Goal: Task Accomplishment & Management: Complete application form

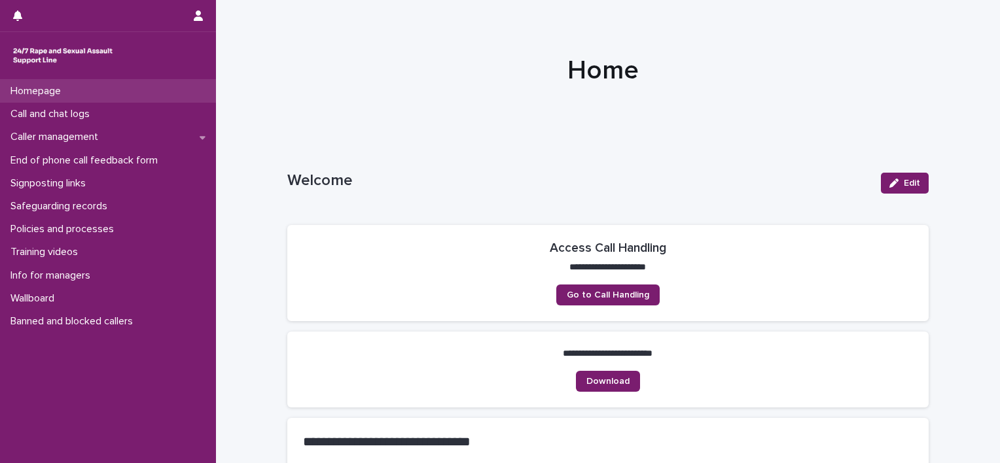
click at [80, 92] on div "Homepage" at bounding box center [108, 91] width 216 height 23
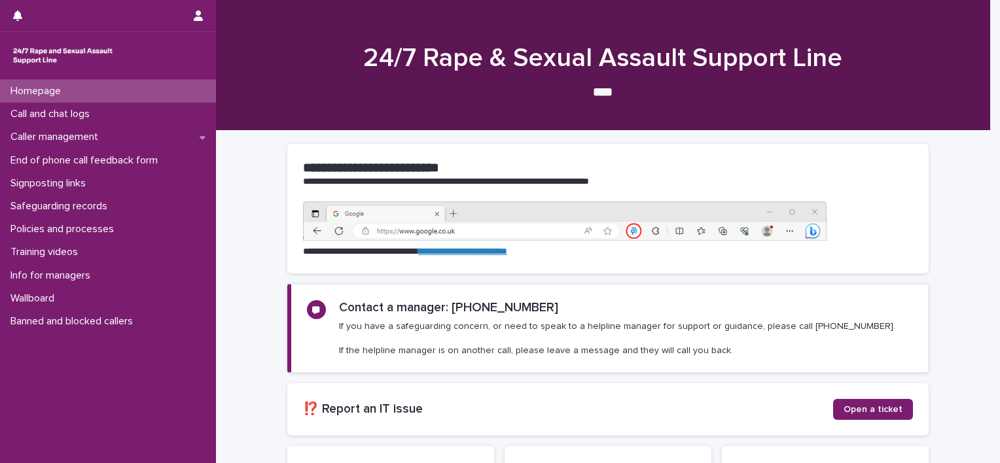
click at [500, 247] on link "**********" at bounding box center [462, 251] width 89 height 9
click at [47, 109] on p "Call and chat logs" at bounding box center [52, 114] width 95 height 12
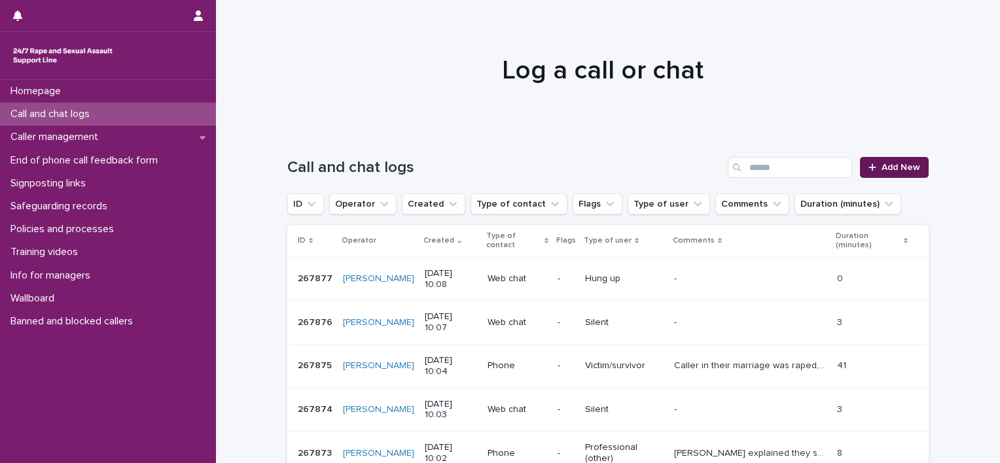
click at [894, 163] on span "Add New" at bounding box center [900, 167] width 39 height 9
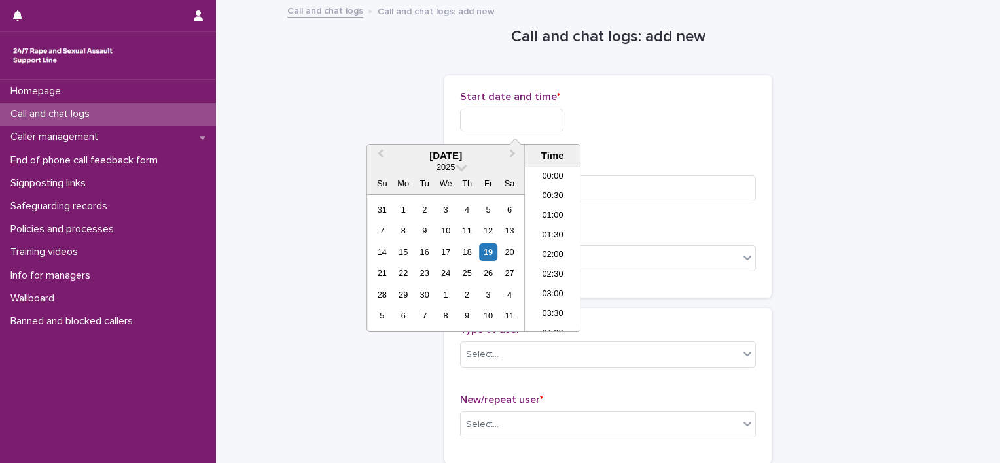
click at [516, 111] on input "text" at bounding box center [511, 120] width 103 height 23
click at [641, 136] on div "Start date and time *" at bounding box center [608, 116] width 296 height 51
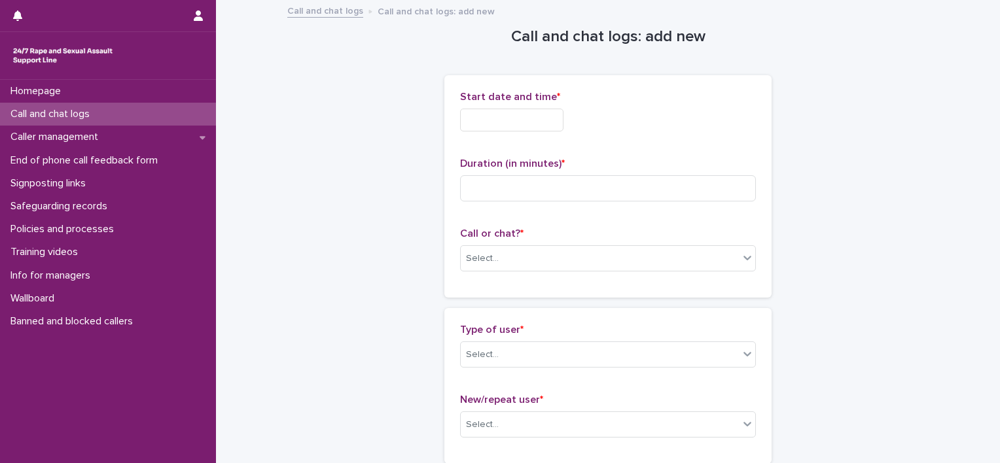
click at [506, 121] on input "text" at bounding box center [511, 120] width 103 height 23
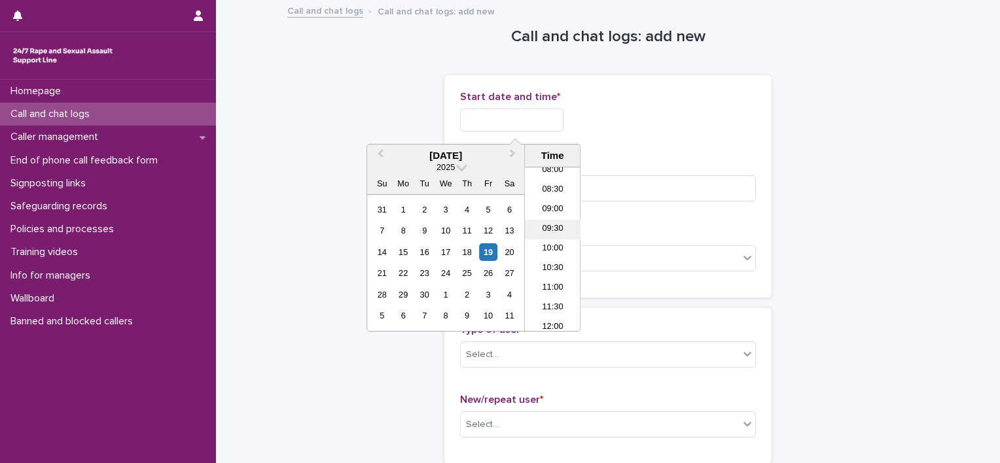
click at [556, 233] on li "09:30" at bounding box center [553, 230] width 56 height 20
drag, startPoint x: 535, startPoint y: 122, endPoint x: 518, endPoint y: 120, distance: 17.1
click at [518, 120] on input "**********" at bounding box center [511, 120] width 103 height 23
drag, startPoint x: 539, startPoint y: 113, endPoint x: 525, endPoint y: 113, distance: 13.7
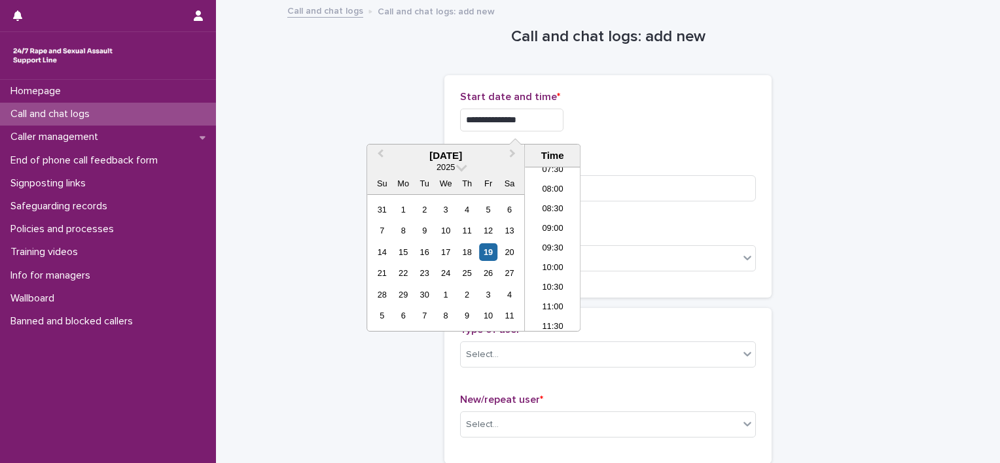
click at [525, 113] on input "**********" at bounding box center [511, 120] width 103 height 23
type input "**********"
click at [656, 131] on div "**********" at bounding box center [608, 116] width 296 height 51
drag, startPoint x: 526, startPoint y: 116, endPoint x: 398, endPoint y: 116, distance: 128.3
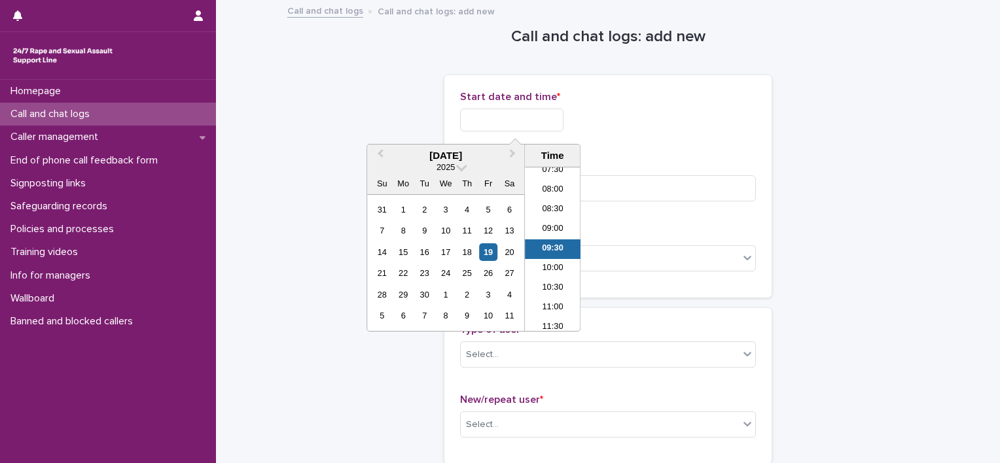
type input "**********"
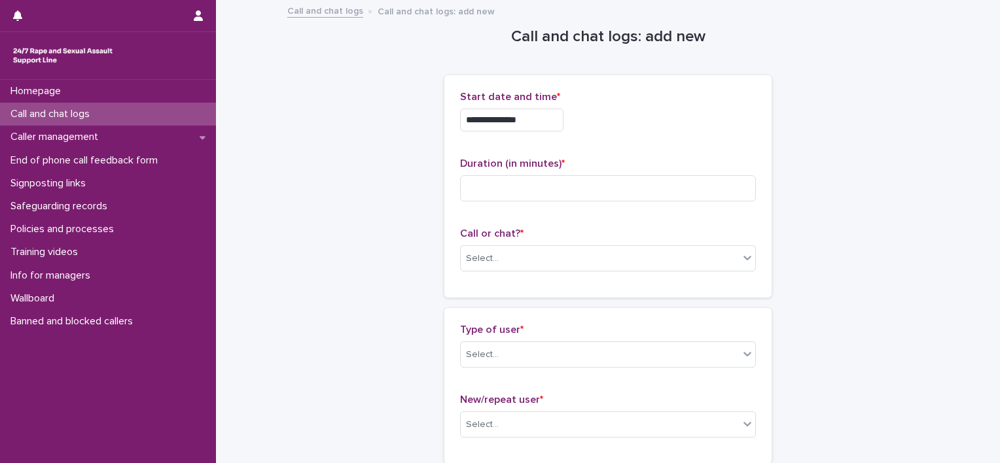
click at [647, 128] on div "**********" at bounding box center [608, 120] width 296 height 23
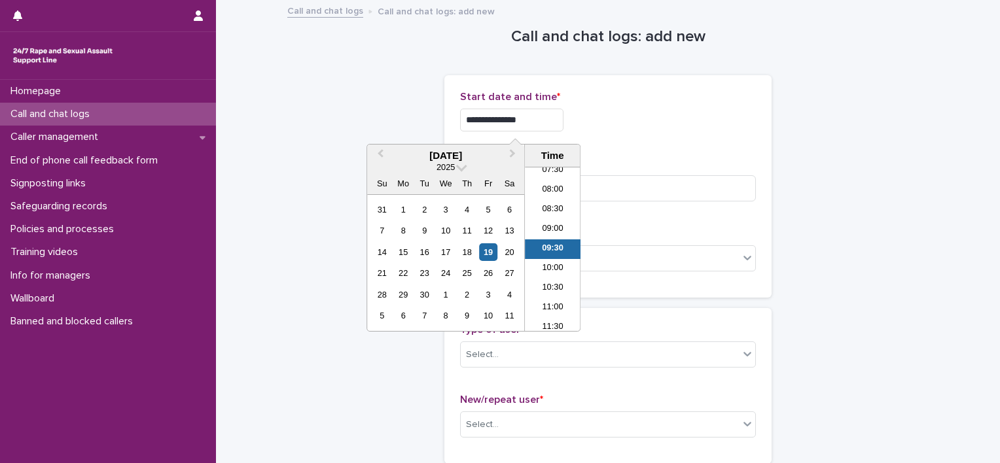
drag, startPoint x: 558, startPoint y: 122, endPoint x: 430, endPoint y: 120, distance: 128.3
click at [711, 133] on div "Start date and time *" at bounding box center [608, 116] width 296 height 51
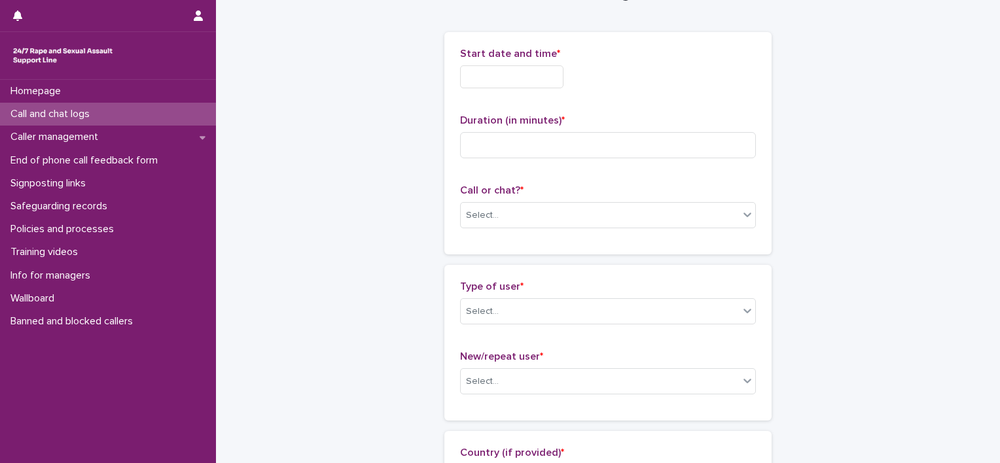
scroll to position [131, 0]
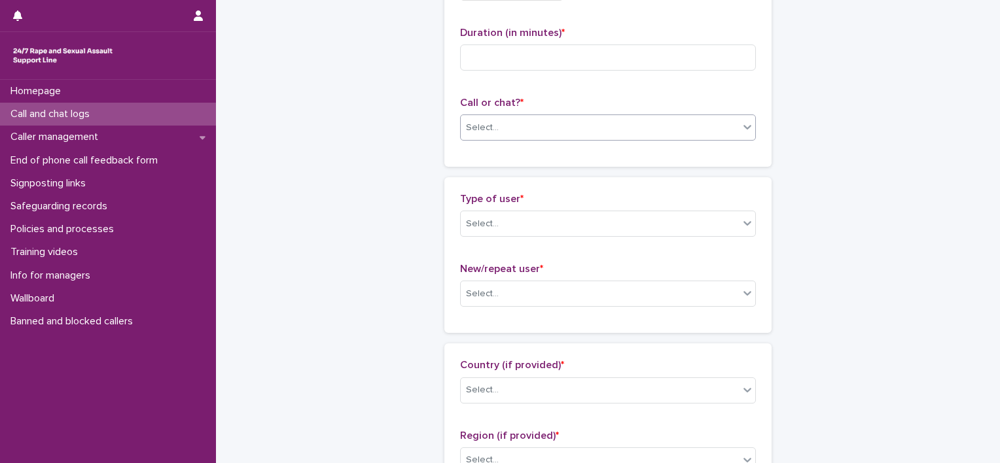
click at [534, 115] on div "Select..." at bounding box center [608, 128] width 296 height 26
click at [628, 238] on div "Type of user * Select..." at bounding box center [608, 220] width 296 height 54
click at [631, 222] on div "Select..." at bounding box center [600, 224] width 278 height 22
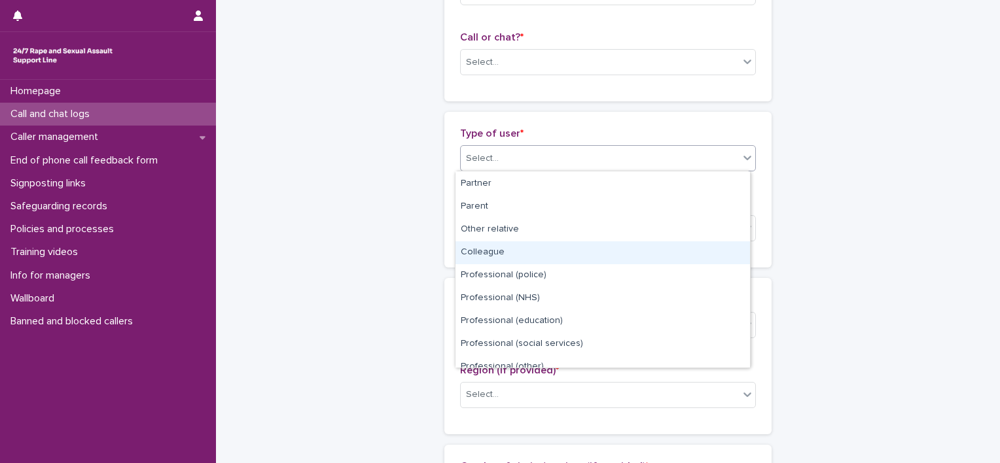
scroll to position [65, 0]
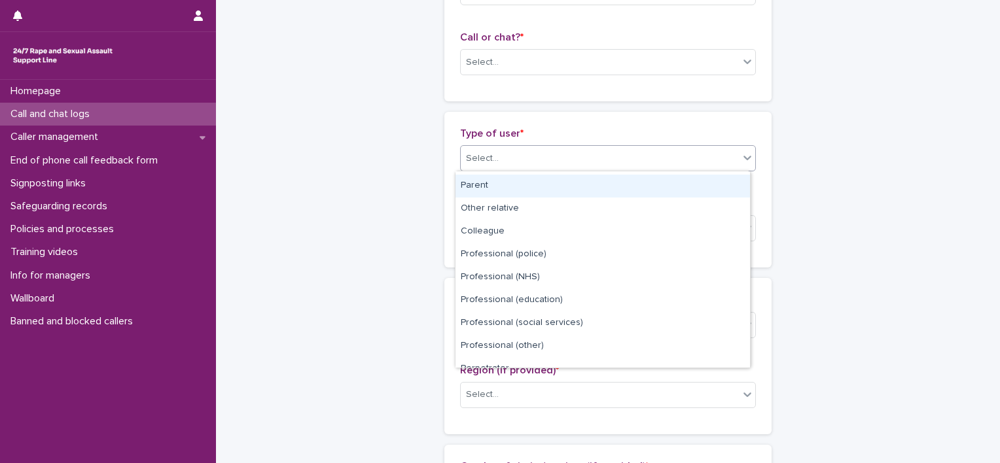
click at [550, 166] on div "Select..." at bounding box center [600, 159] width 278 height 22
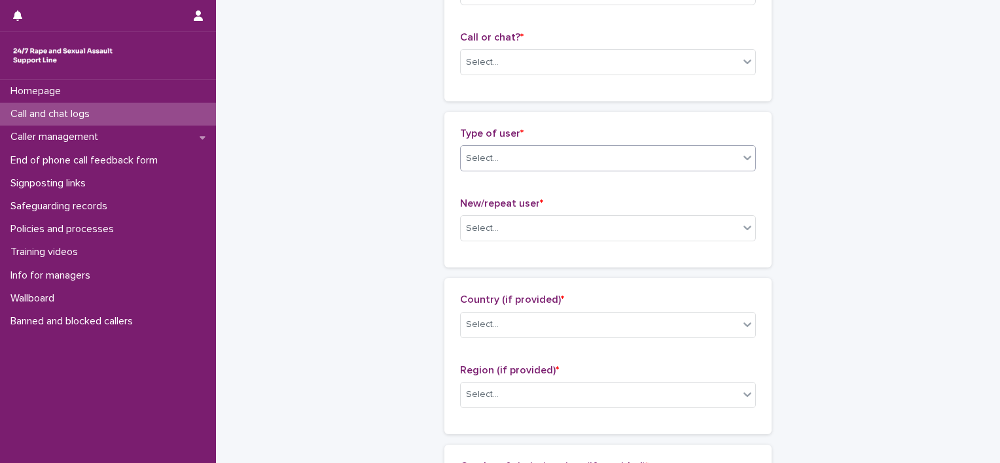
click at [560, 157] on div "Select..." at bounding box center [600, 159] width 278 height 22
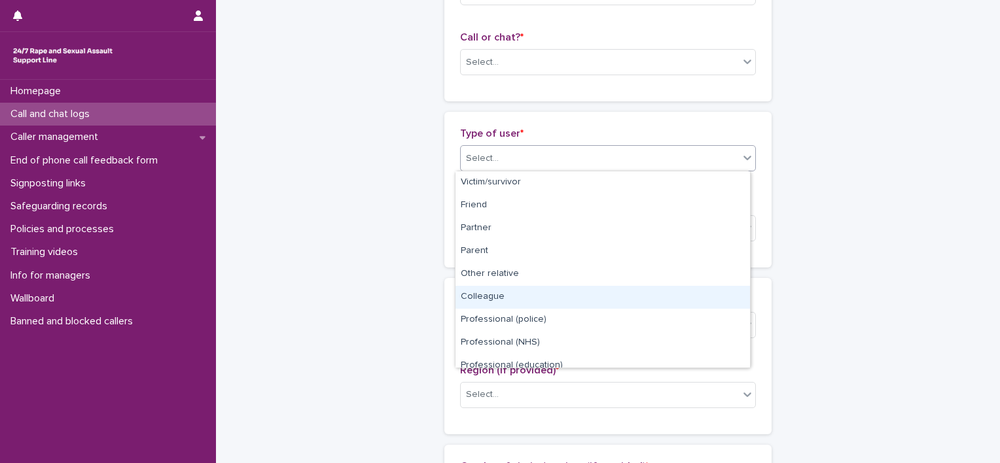
scroll to position [147, 0]
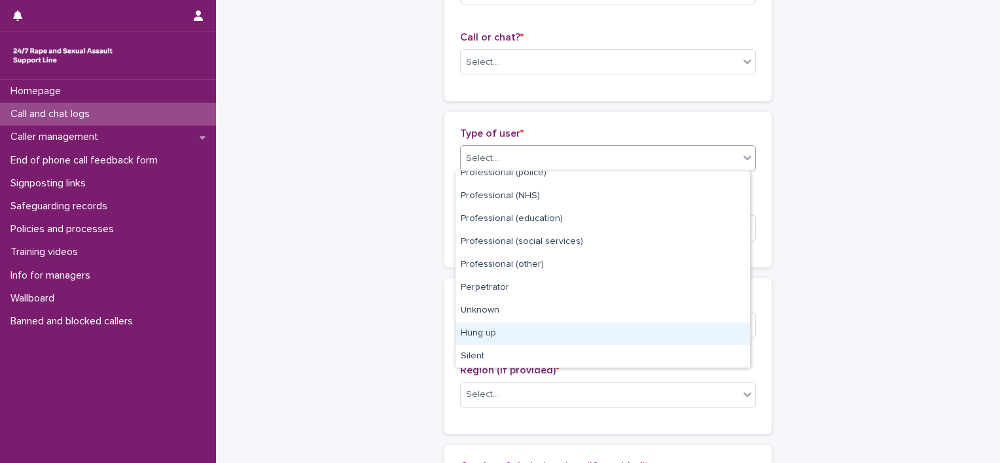
click at [522, 333] on div "Hung up" at bounding box center [602, 334] width 294 height 23
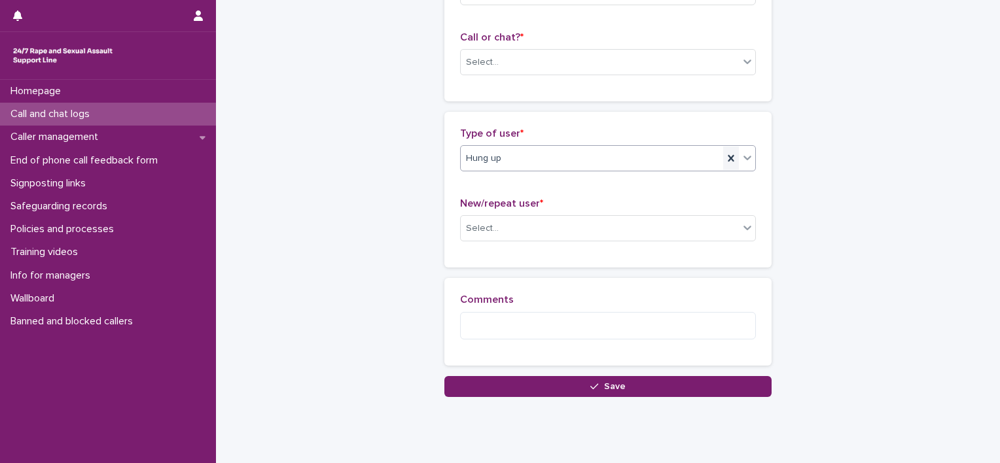
click at [728, 156] on icon at bounding box center [731, 158] width 6 height 7
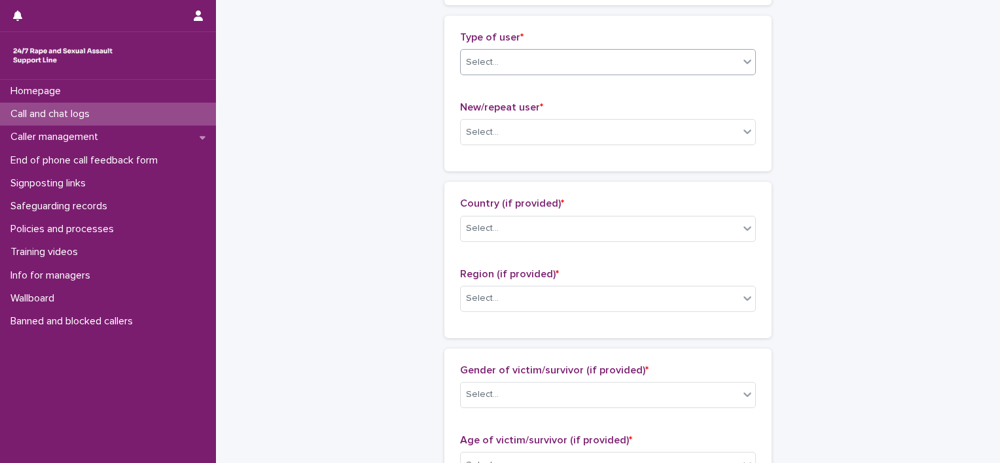
scroll to position [215, 0]
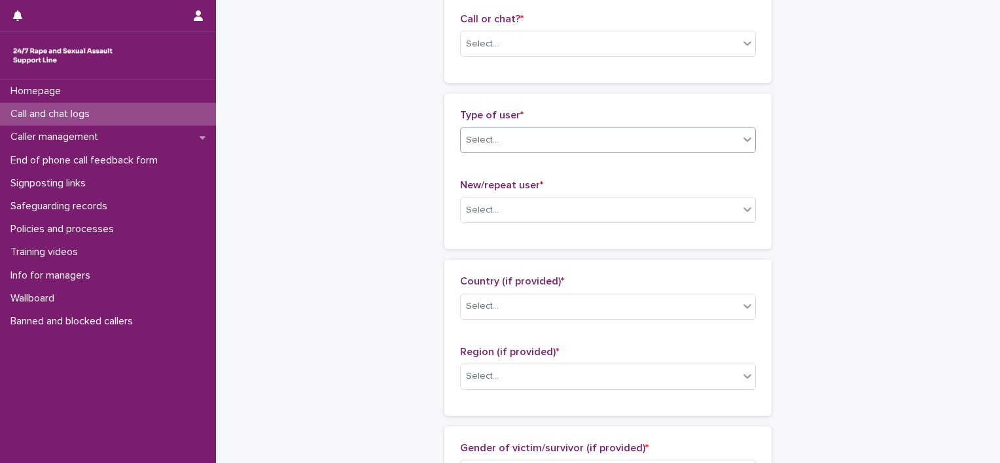
click at [550, 137] on div "Select..." at bounding box center [600, 141] width 278 height 22
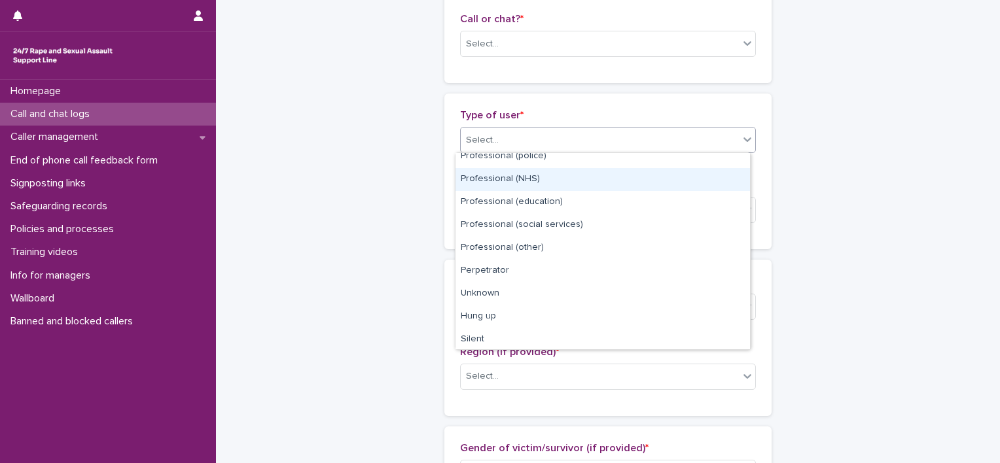
scroll to position [147, 0]
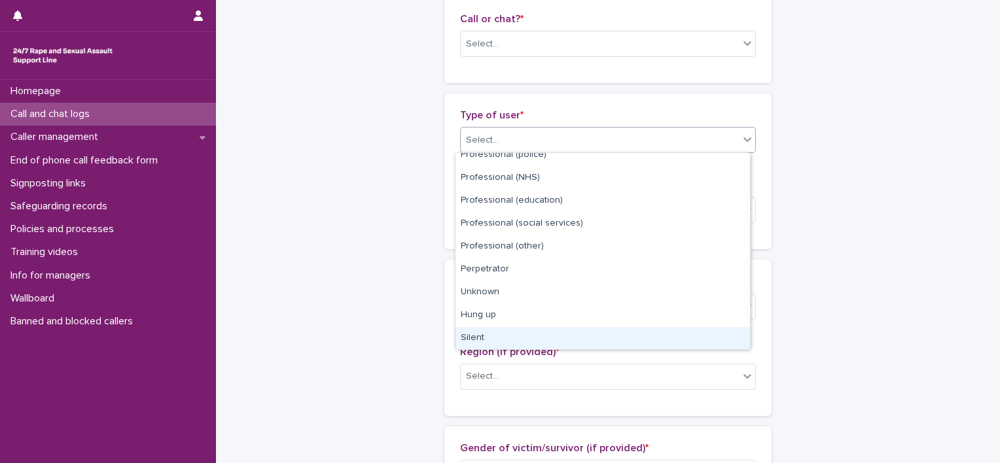
click at [474, 330] on div "Silent" at bounding box center [602, 338] width 294 height 23
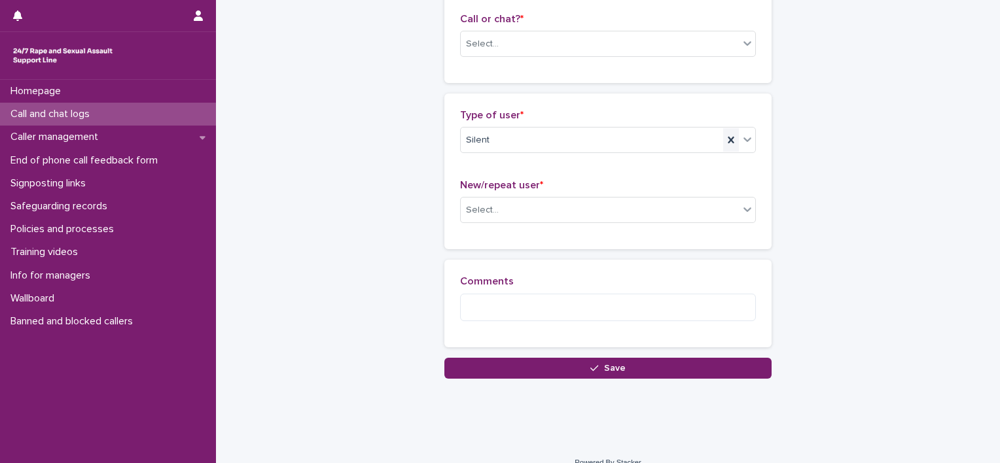
click at [724, 141] on icon at bounding box center [730, 139] width 13 height 13
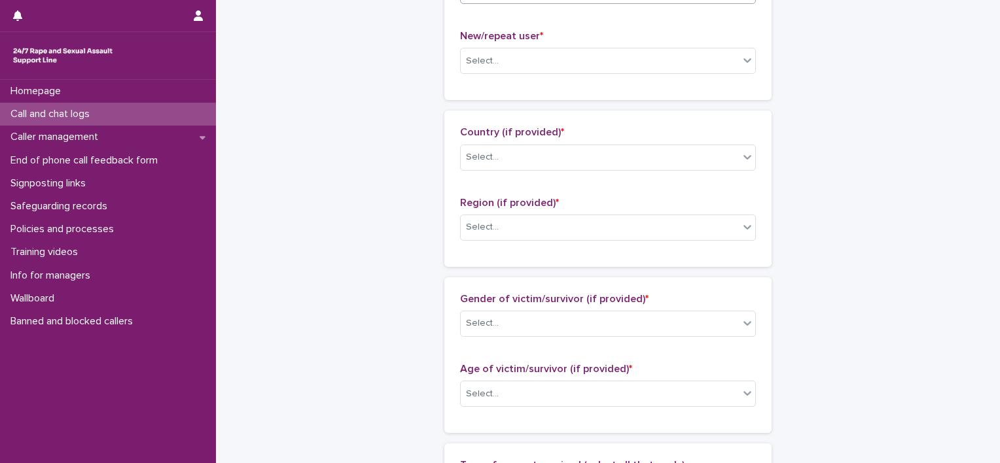
scroll to position [233, 0]
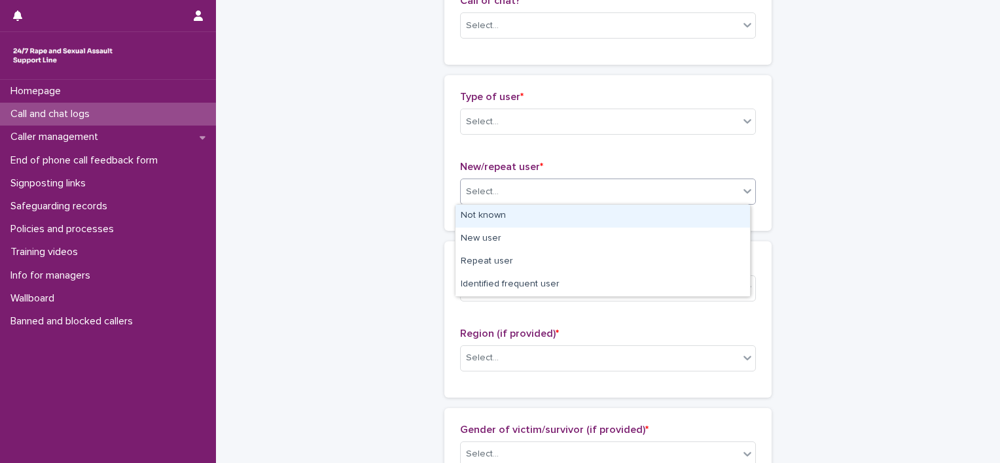
click at [585, 181] on div "Select..." at bounding box center [600, 192] width 278 height 22
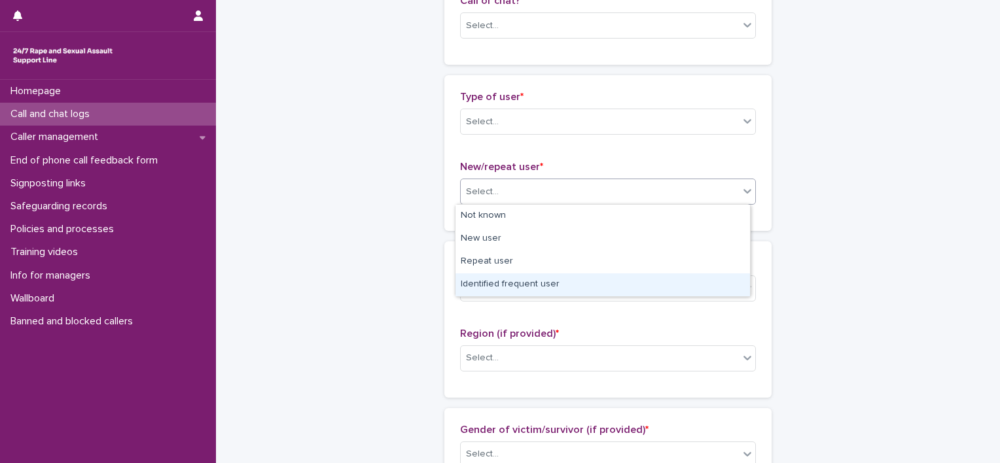
click at [513, 280] on div "Identified frequent user" at bounding box center [602, 285] width 294 height 23
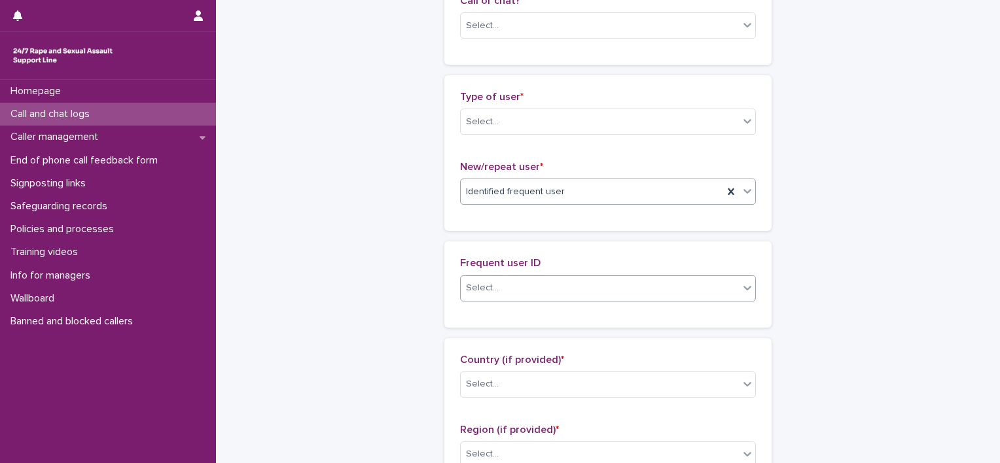
click at [497, 292] on div "Select..." at bounding box center [600, 288] width 278 height 22
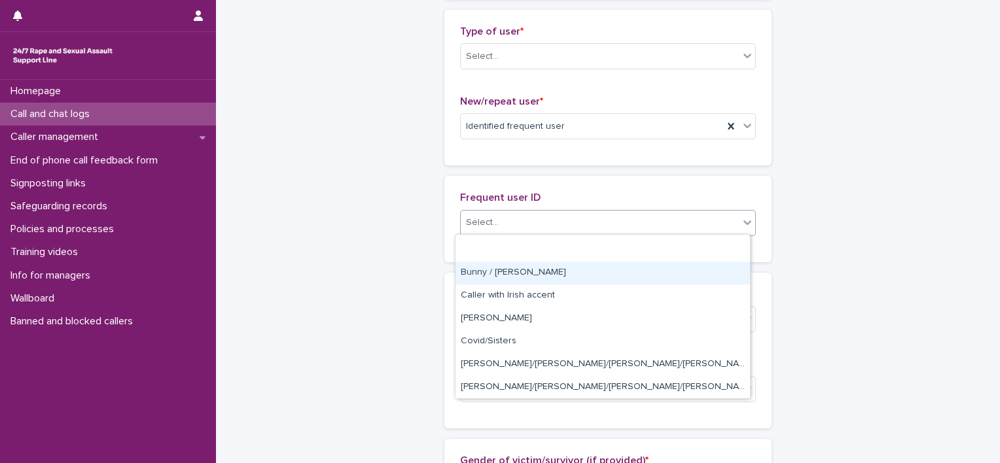
scroll to position [720, 0]
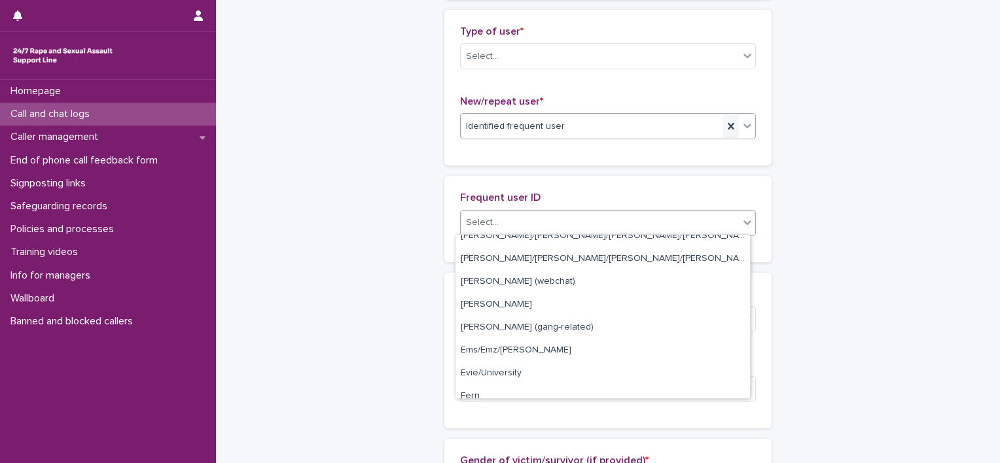
click at [723, 122] on div at bounding box center [731, 127] width 16 height 24
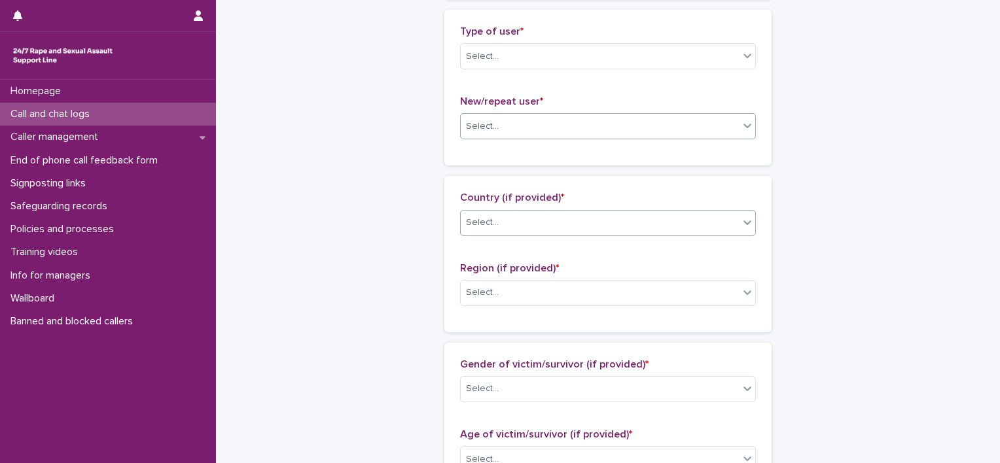
scroll to position [364, 0]
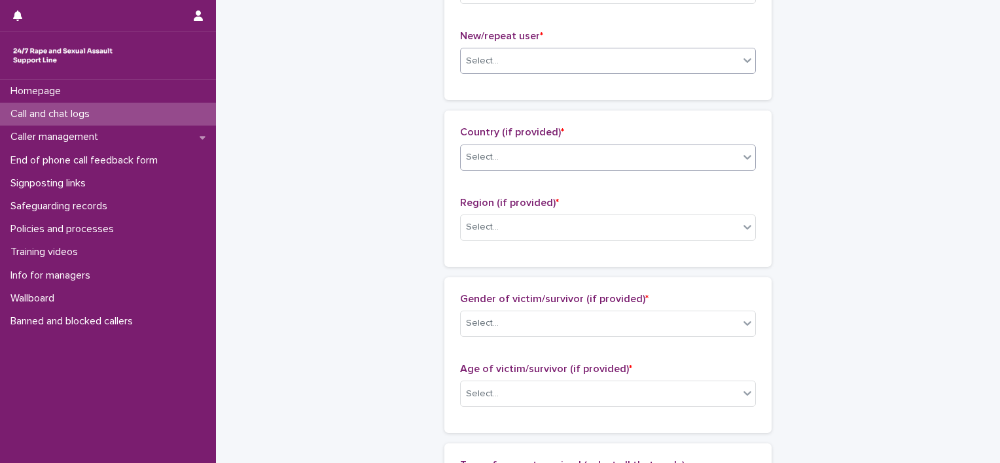
click at [569, 151] on div "Select..." at bounding box center [600, 158] width 278 height 22
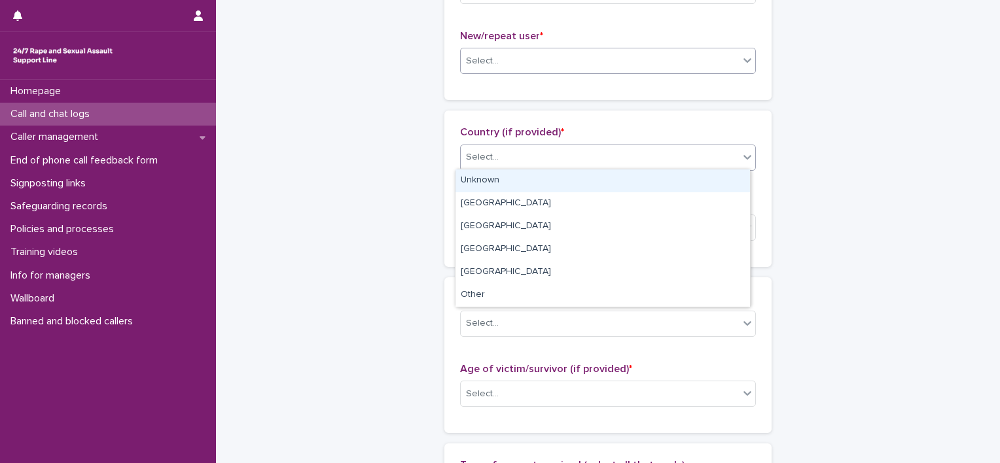
click at [570, 153] on div "Select..." at bounding box center [600, 158] width 278 height 22
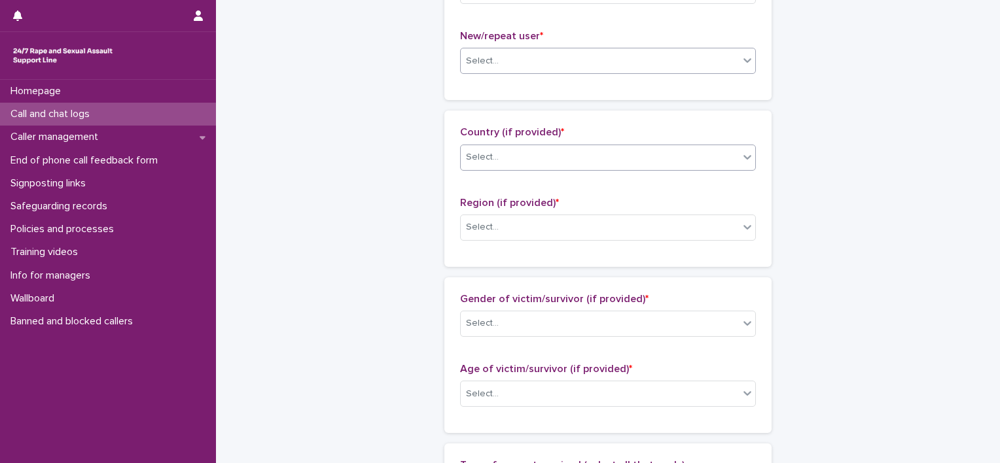
click at [567, 239] on div "Region (if provided) * Select..." at bounding box center [608, 224] width 296 height 54
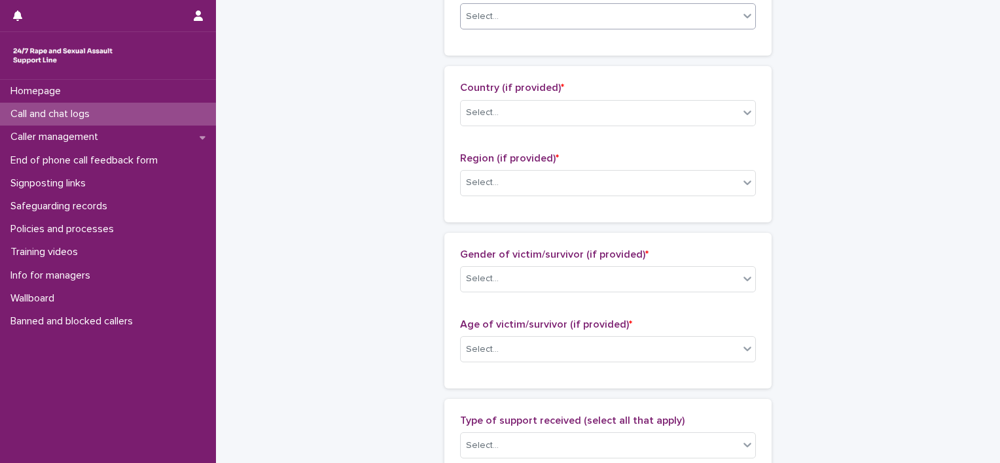
scroll to position [429, 0]
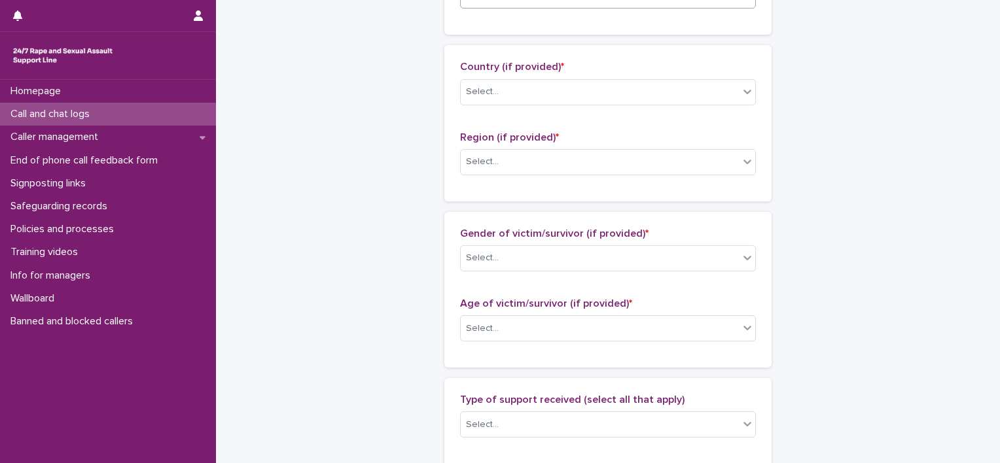
click at [571, 221] on div "Gender of victim/survivor (if provided) * Select... Age of victim/survivor (if …" at bounding box center [607, 290] width 327 height 156
click at [571, 162] on div "Select..." at bounding box center [600, 162] width 278 height 22
click at [574, 158] on div "Select..." at bounding box center [600, 162] width 278 height 22
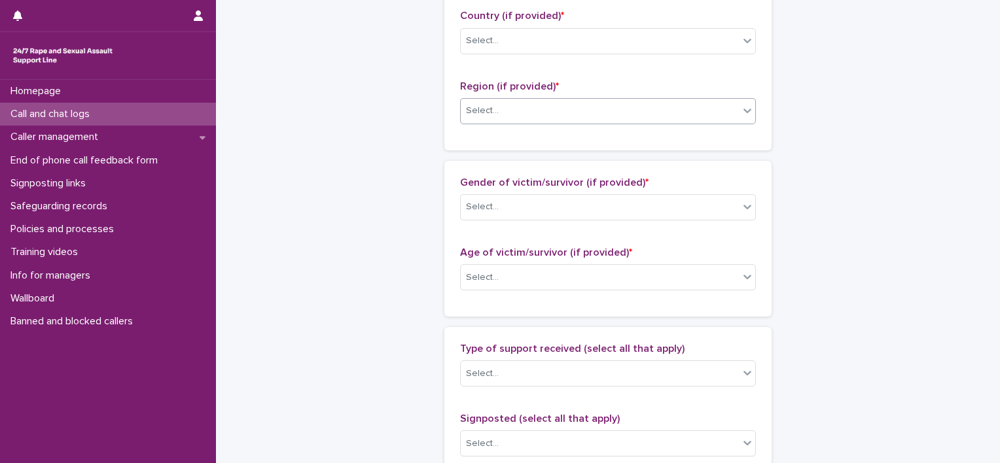
scroll to position [560, 0]
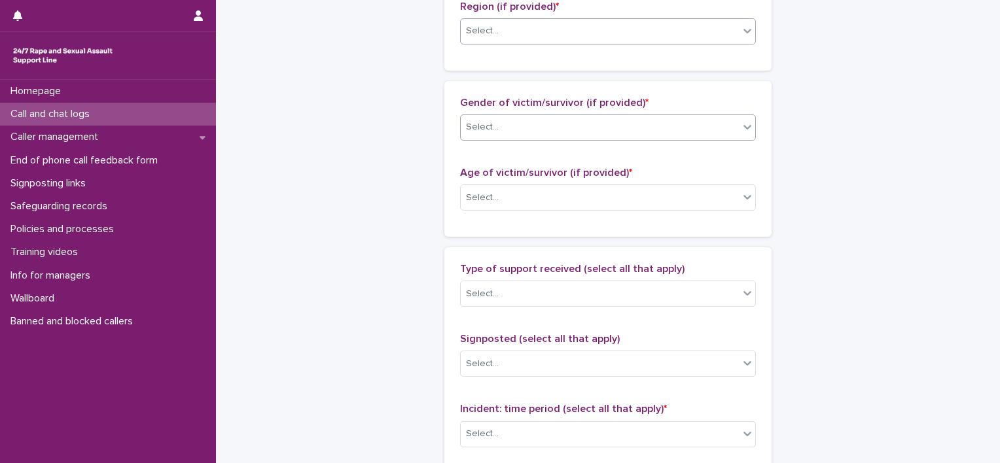
click at [554, 115] on div "Select..." at bounding box center [608, 128] width 296 height 26
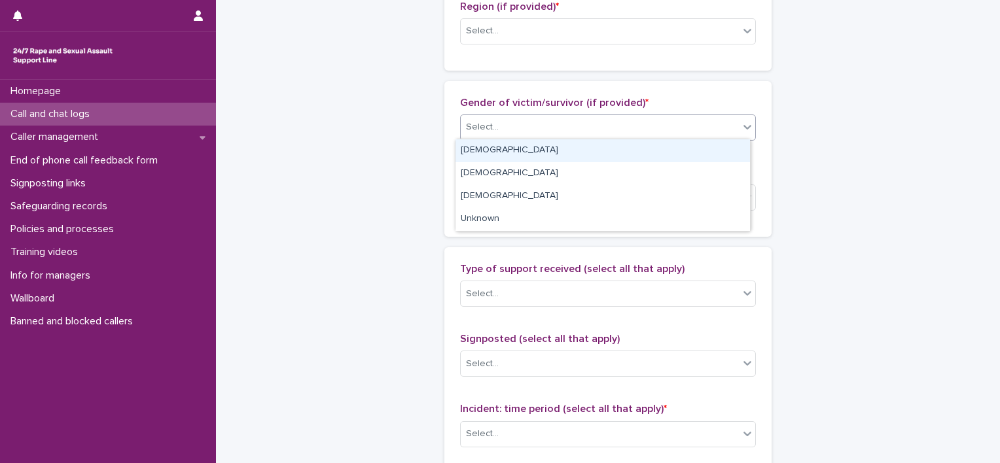
click at [403, 155] on div "Call and chat logs: add new Loading... Saving… Loading... Saving… Loading... Sa…" at bounding box center [607, 149] width 641 height 1416
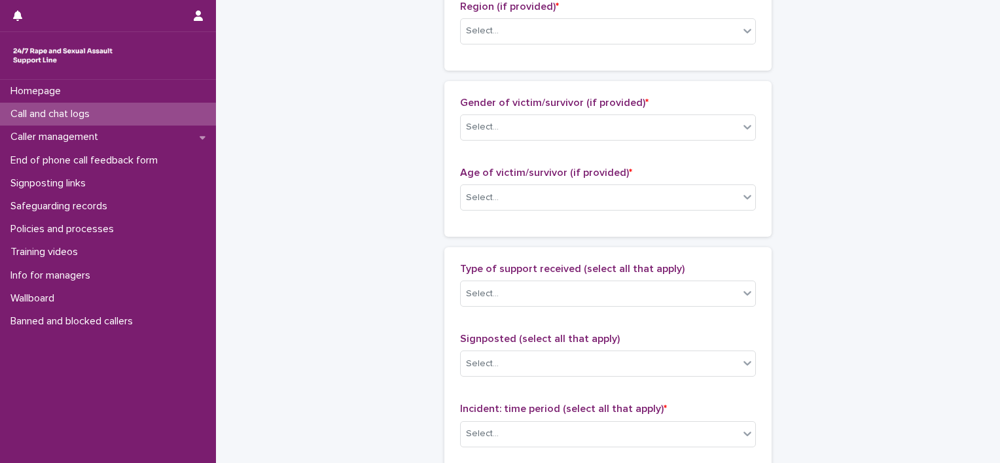
click at [540, 211] on div "Age of victim/survivor (if provided) * Select..." at bounding box center [608, 194] width 296 height 54
click at [552, 196] on div "Select..." at bounding box center [600, 198] width 278 height 22
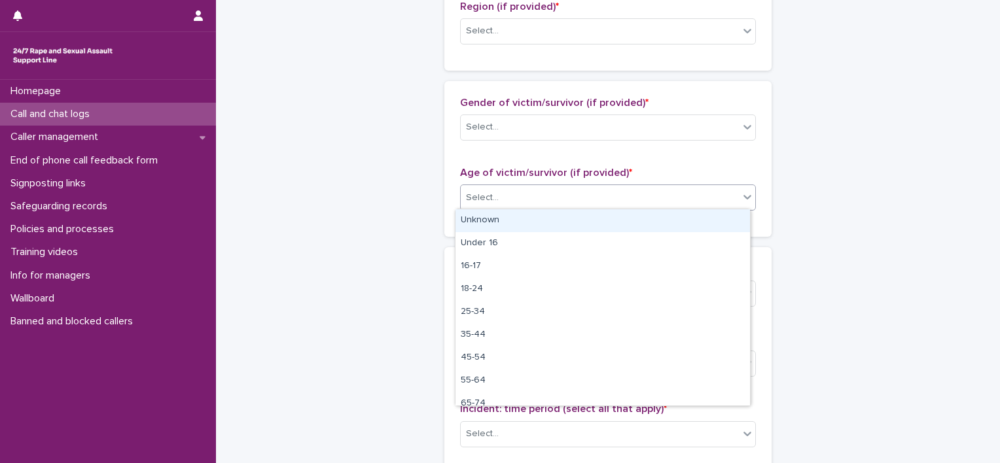
click at [855, 174] on div "Call and chat logs: add new Loading... Saving… Loading... Saving… Loading... Sa…" at bounding box center [607, 149] width 641 height 1416
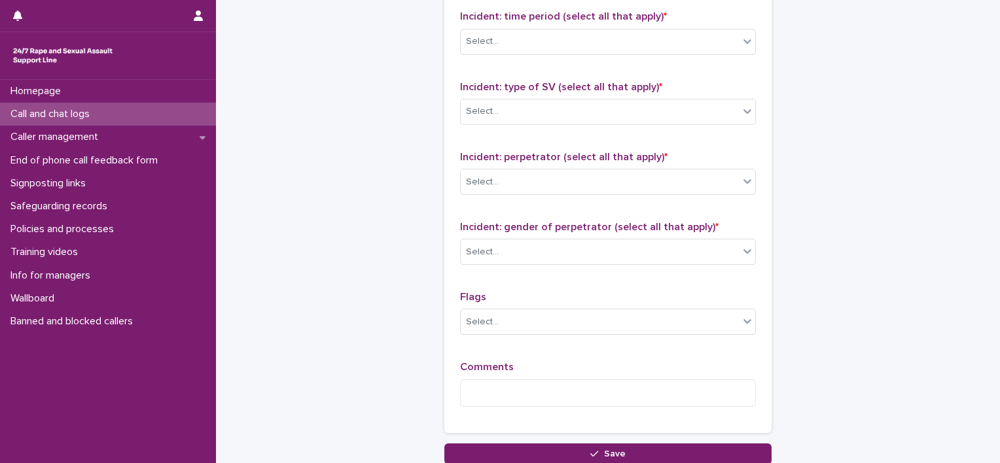
scroll to position [1052, 0]
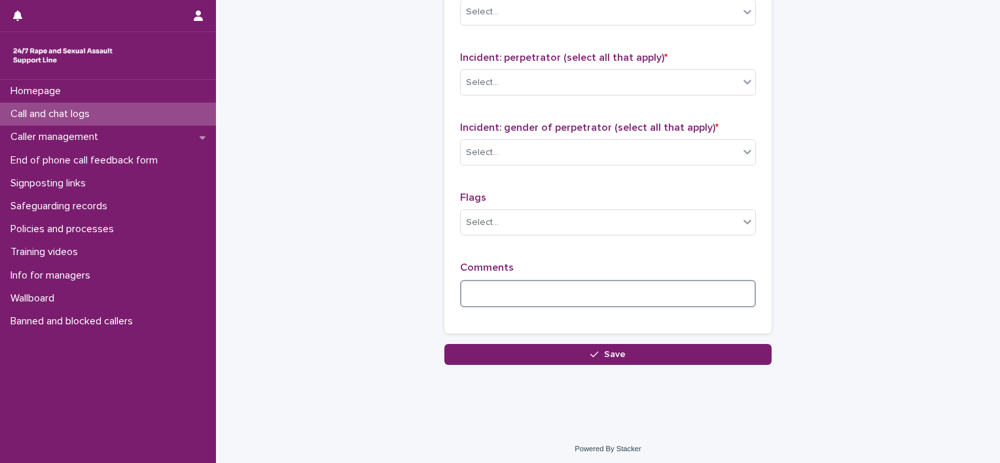
click at [493, 281] on textarea at bounding box center [608, 294] width 296 height 28
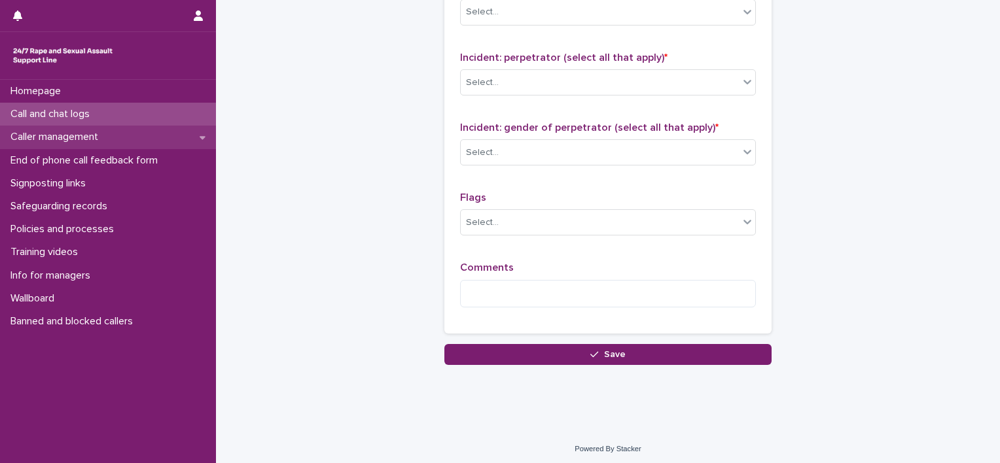
click at [82, 139] on p "Caller management" at bounding box center [56, 137] width 103 height 12
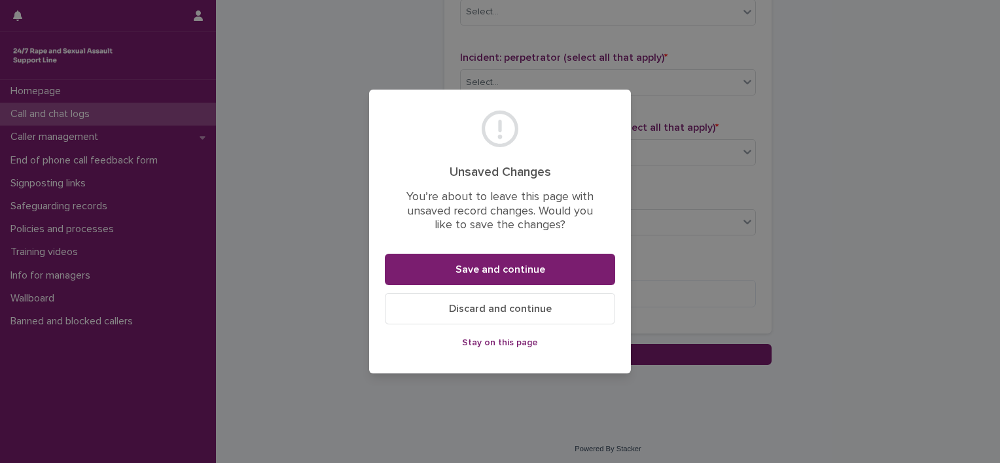
click at [550, 313] on button "Discard and continue" at bounding box center [500, 308] width 230 height 31
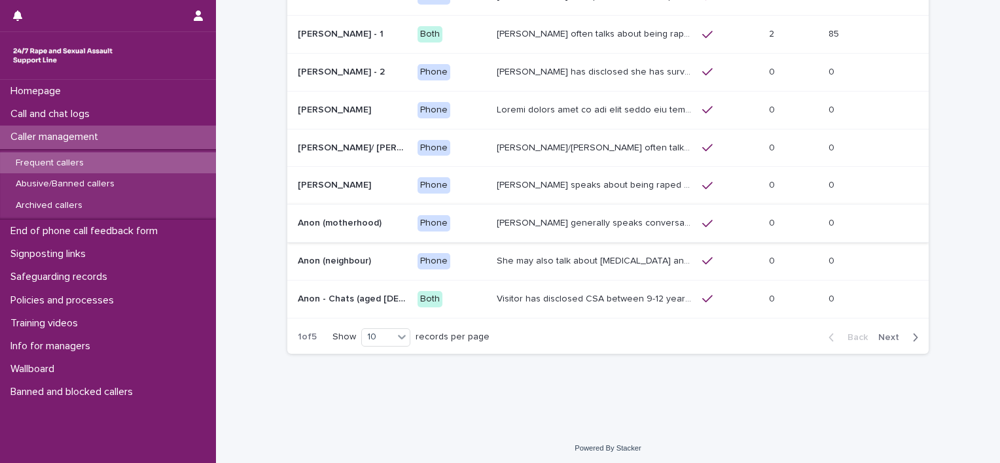
scroll to position [189, 0]
click at [887, 332] on span "Next" at bounding box center [892, 336] width 29 height 9
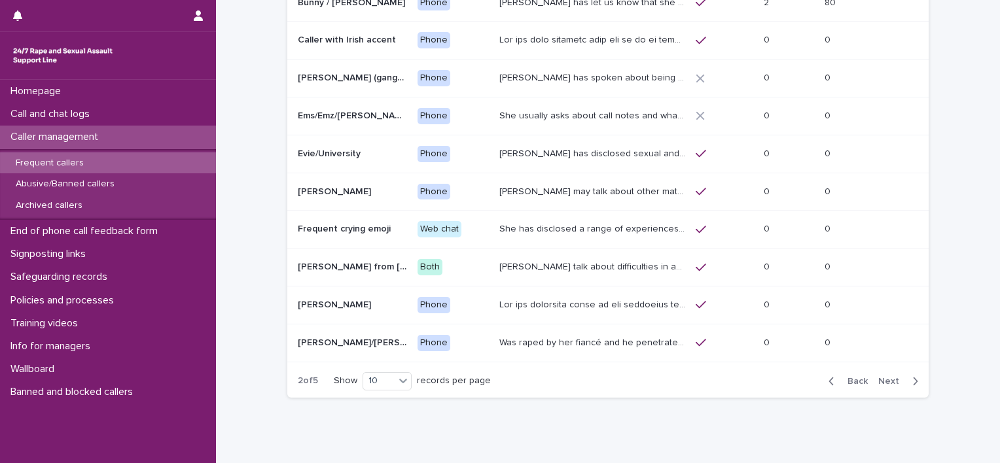
scroll to position [124, 0]
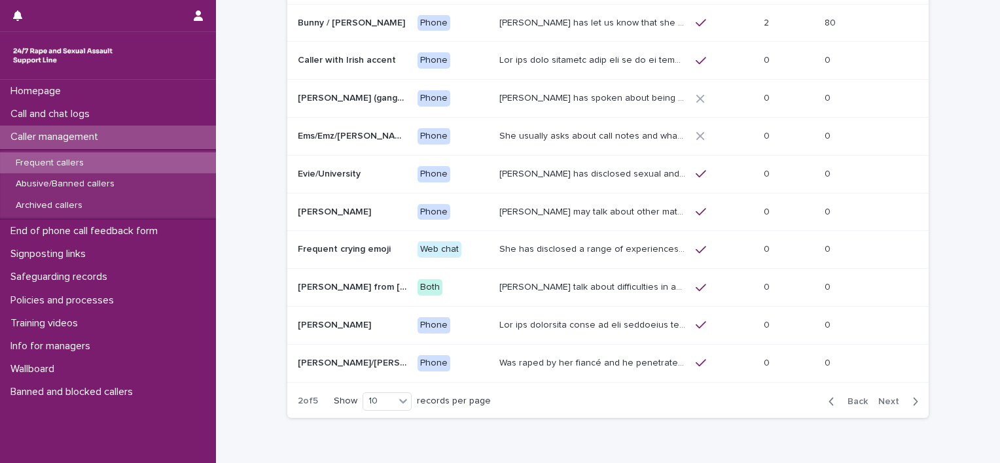
click at [887, 405] on div "Back Next" at bounding box center [873, 401] width 111 height 33
click at [888, 401] on span "Next" at bounding box center [892, 401] width 29 height 9
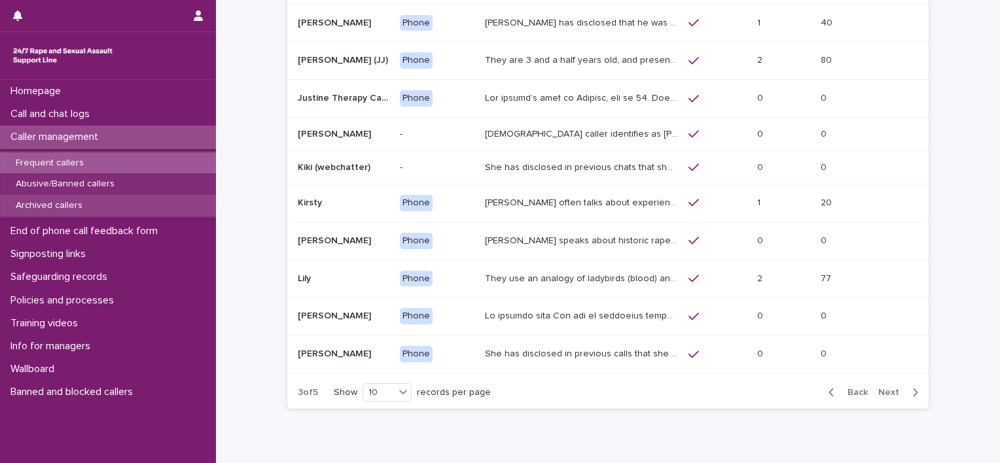
scroll to position [120, 0]
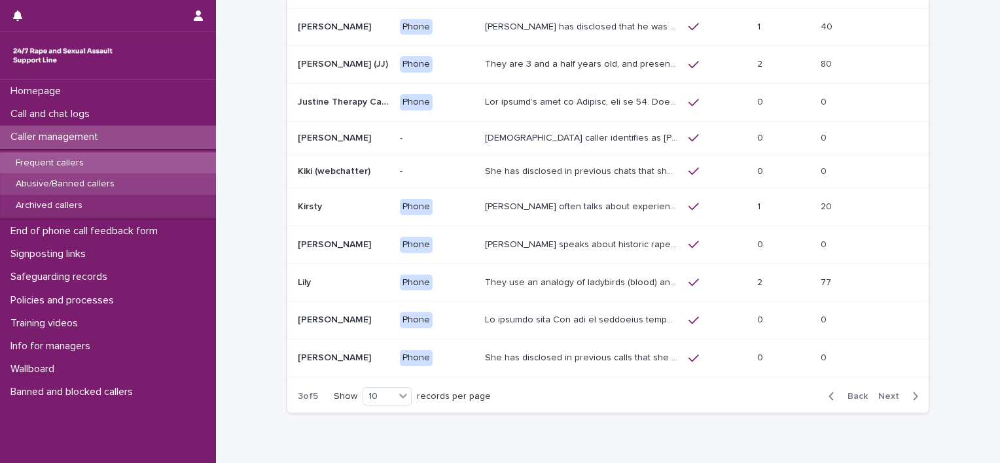
click at [54, 181] on p "Abusive/Banned callers" at bounding box center [65, 184] width 120 height 11
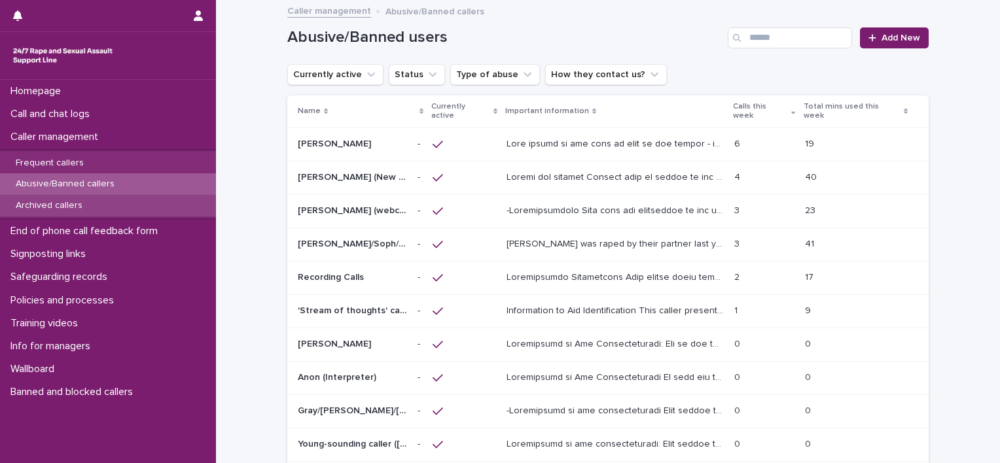
click at [77, 207] on p "Archived callers" at bounding box center [49, 205] width 88 height 11
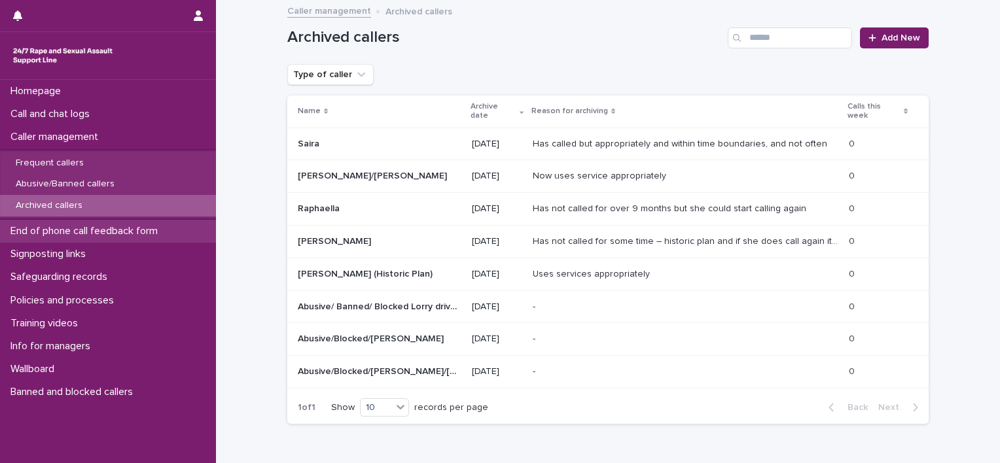
click at [99, 226] on p "End of phone call feedback form" at bounding box center [86, 231] width 163 height 12
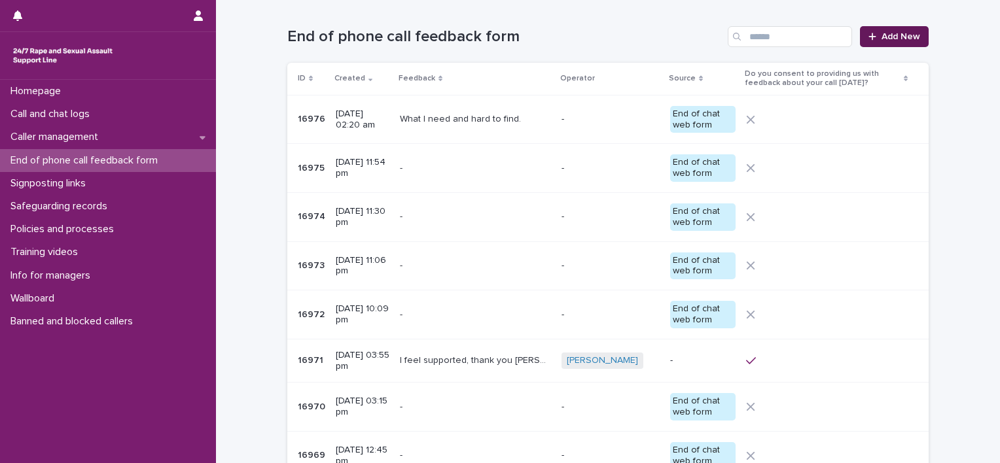
click at [890, 35] on span "Add New" at bounding box center [900, 36] width 39 height 9
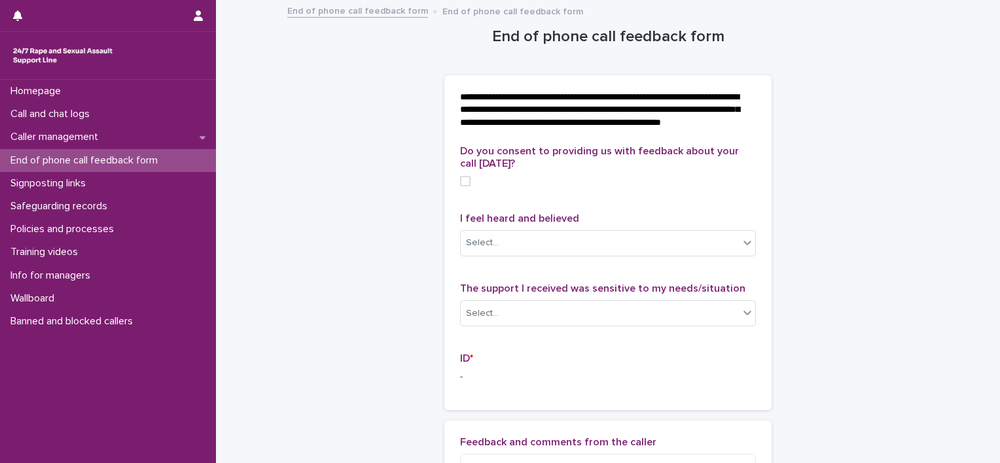
click at [106, 162] on p "End of phone call feedback form" at bounding box center [86, 160] width 163 height 12
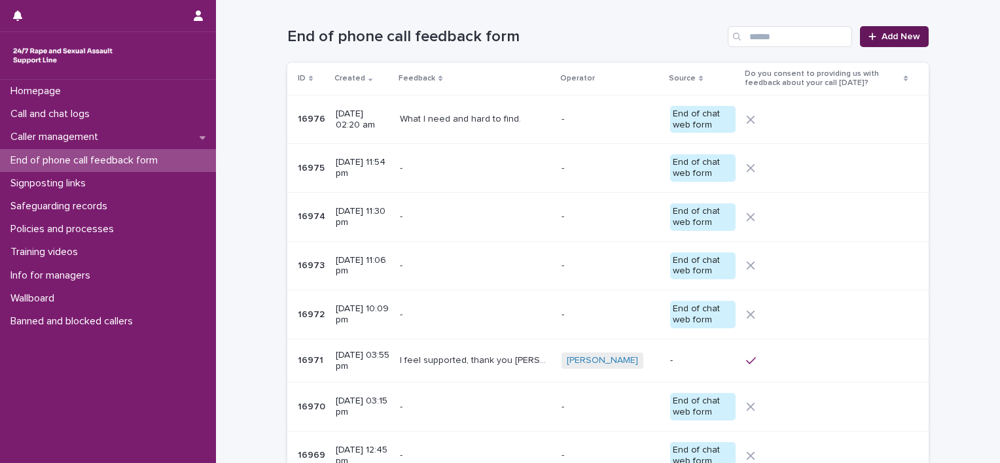
click at [883, 32] on span "Add New" at bounding box center [900, 36] width 39 height 9
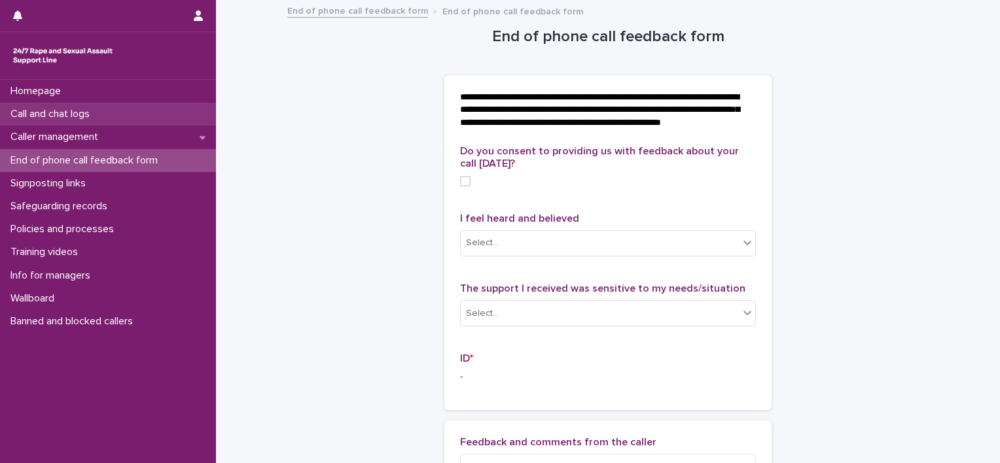
click at [69, 115] on p "Call and chat logs" at bounding box center [52, 114] width 95 height 12
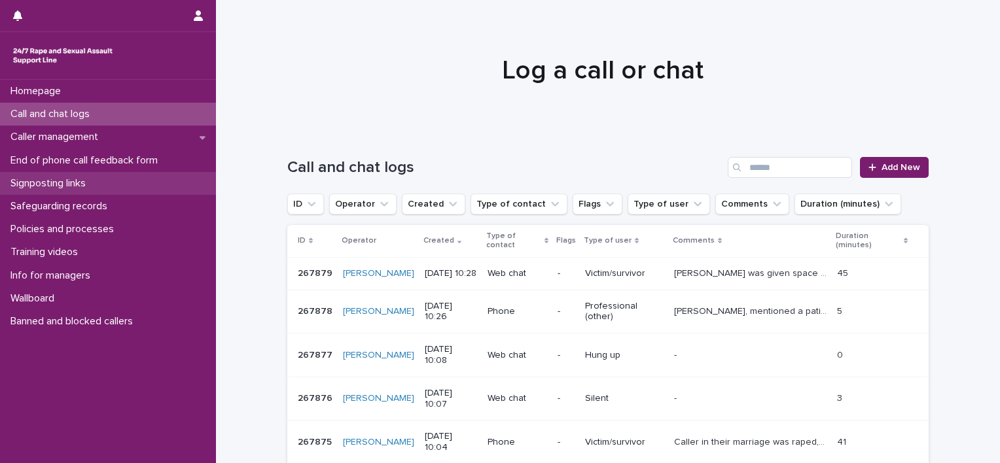
click at [76, 187] on p "Signposting links" at bounding box center [50, 183] width 91 height 12
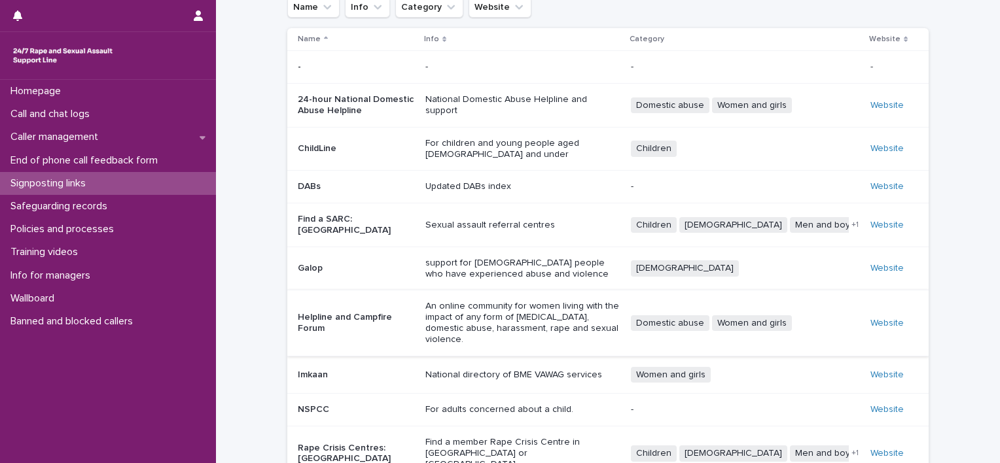
scroll to position [132, 0]
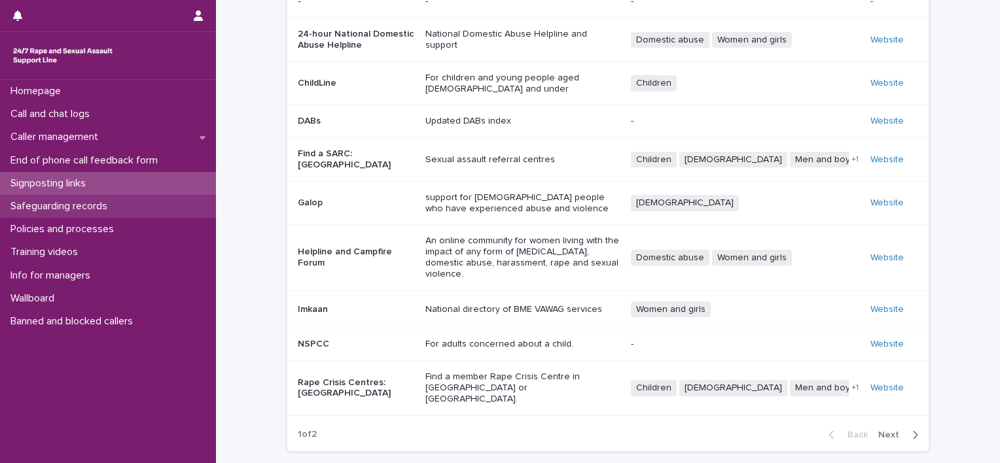
click at [54, 206] on p "Safeguarding records" at bounding box center [61, 206] width 113 height 12
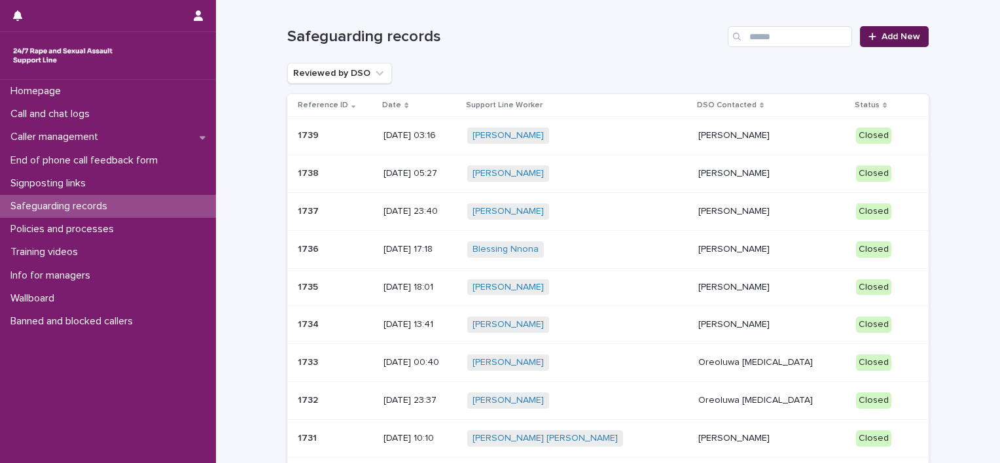
click at [898, 35] on span "Add New" at bounding box center [900, 36] width 39 height 9
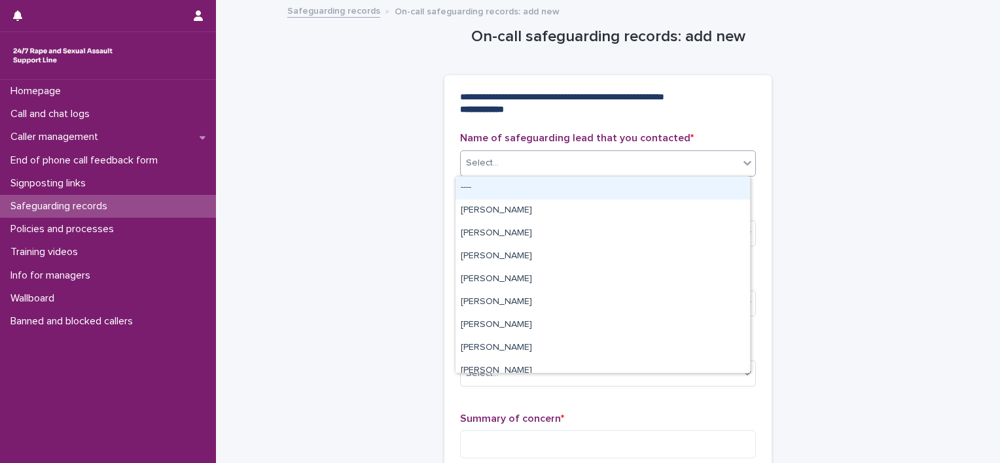
click at [599, 157] on div "Select..." at bounding box center [600, 163] width 278 height 22
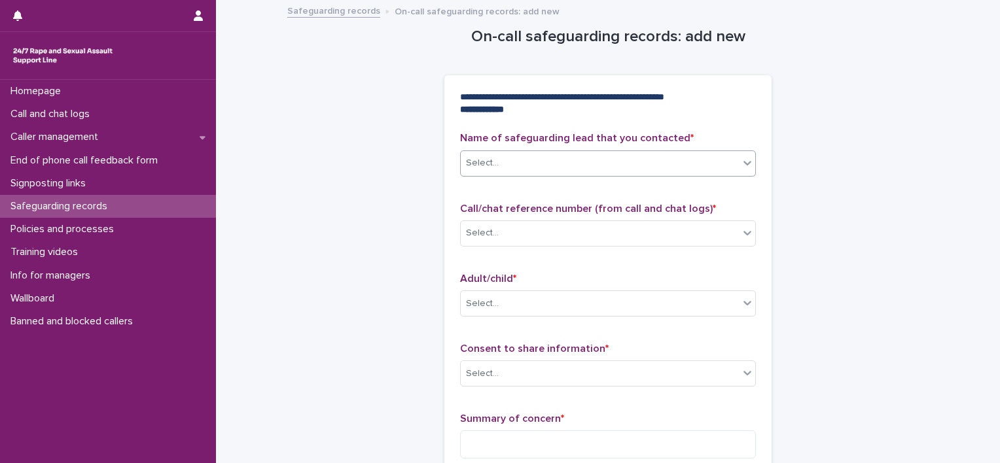
click at [599, 157] on div "Select..." at bounding box center [600, 163] width 278 height 22
click at [592, 162] on div "Select..." at bounding box center [600, 163] width 278 height 22
click at [569, 166] on div "Select..." at bounding box center [600, 163] width 278 height 22
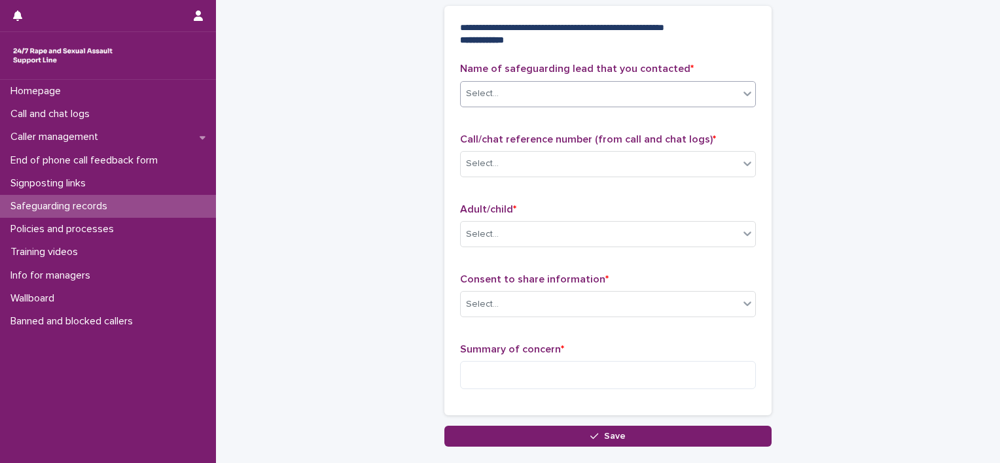
scroll to position [131, 0]
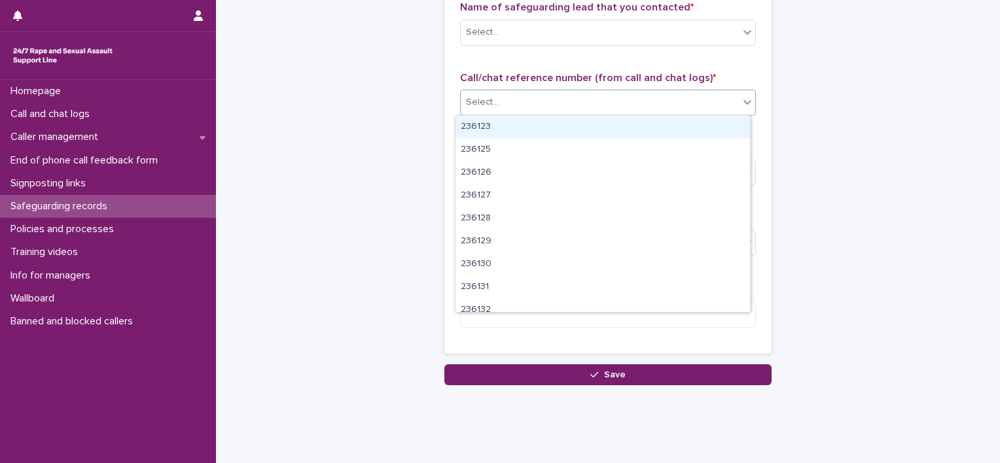
click at [547, 94] on div "Select..." at bounding box center [600, 103] width 278 height 22
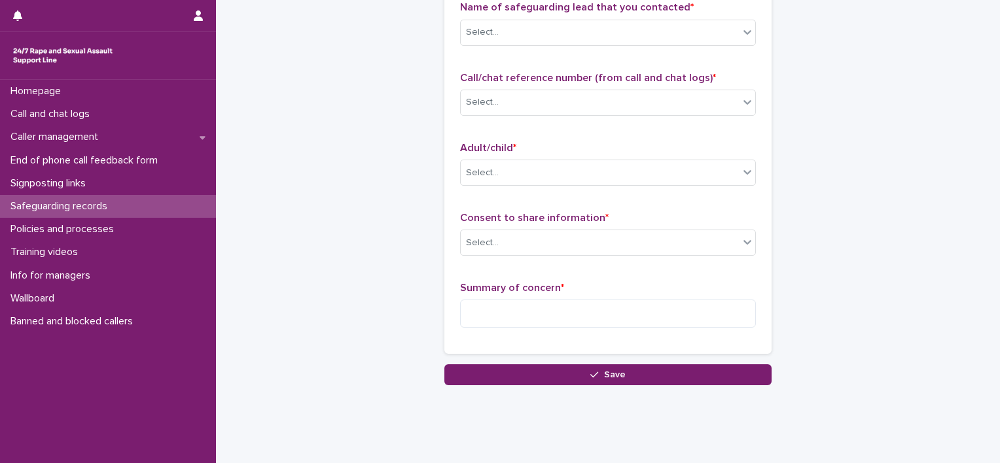
click at [777, 107] on div "**********" at bounding box center [607, 127] width 641 height 515
click at [511, 169] on div "Select..." at bounding box center [600, 173] width 278 height 22
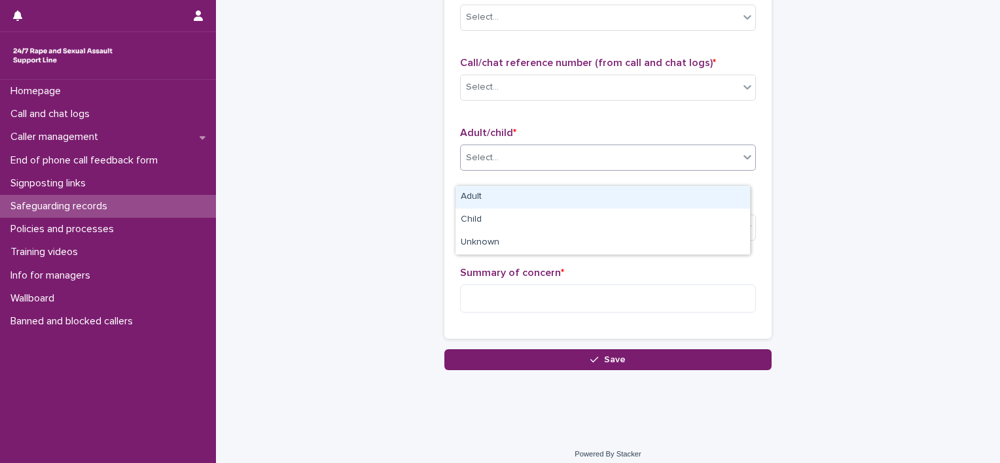
scroll to position [154, 0]
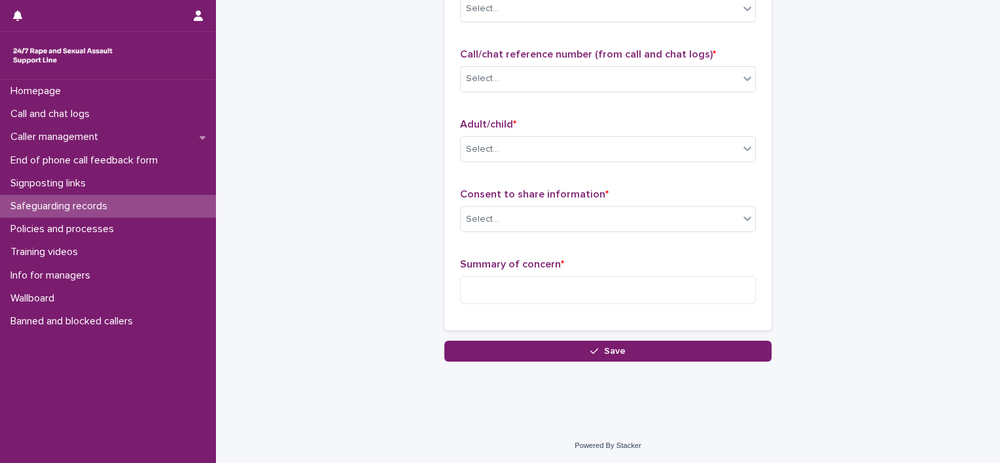
click at [403, 226] on div "**********" at bounding box center [607, 104] width 641 height 515
click at [572, 215] on div "Select..." at bounding box center [600, 220] width 278 height 22
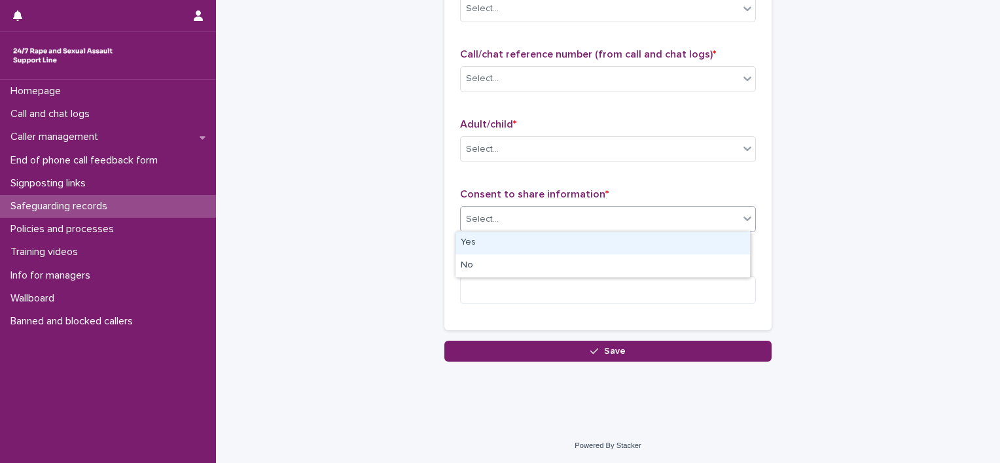
click at [361, 224] on div "**********" at bounding box center [607, 104] width 641 height 515
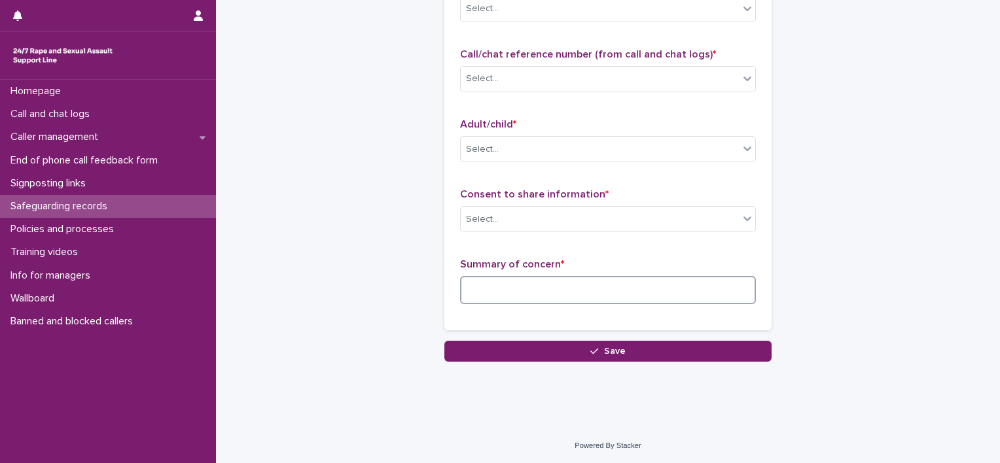
click at [500, 281] on textarea at bounding box center [608, 290] width 296 height 28
click at [896, 249] on div "**********" at bounding box center [607, 104] width 641 height 515
click at [69, 226] on p "Policies and processes" at bounding box center [64, 229] width 119 height 12
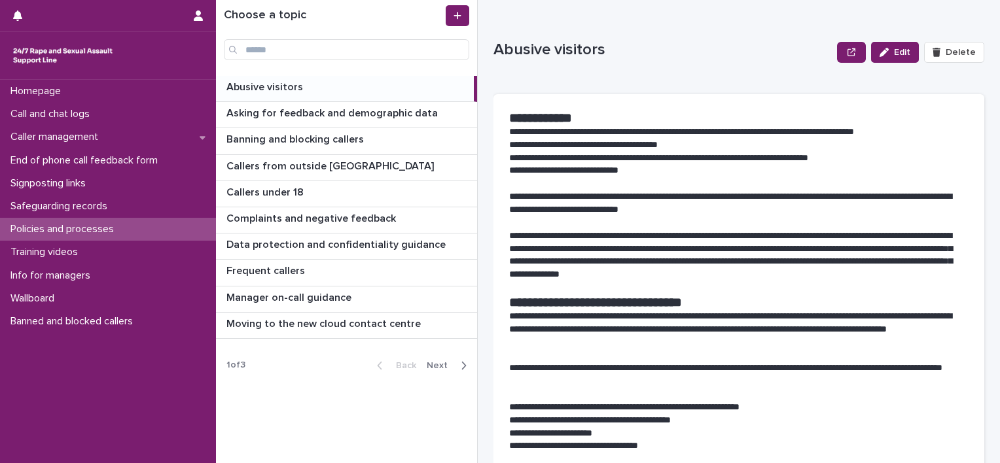
click at [440, 361] on span "Next" at bounding box center [441, 365] width 29 height 9
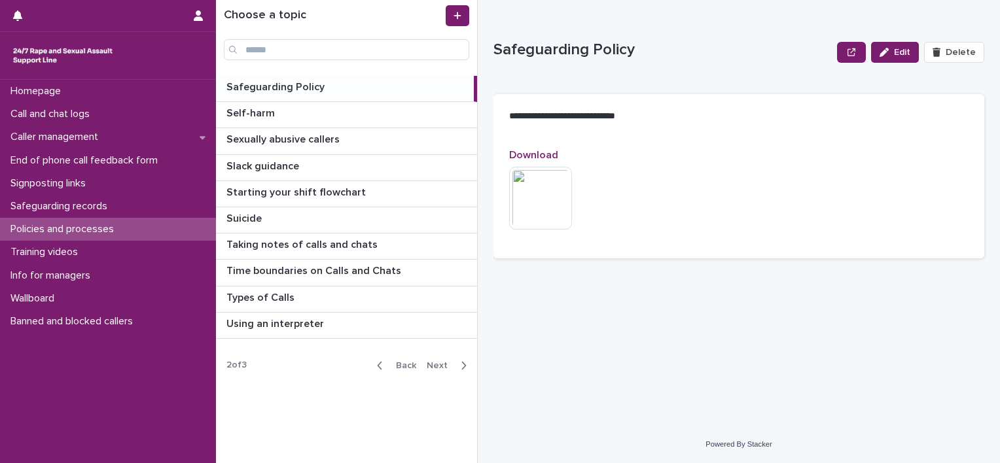
click at [436, 361] on span "Next" at bounding box center [441, 365] width 29 height 9
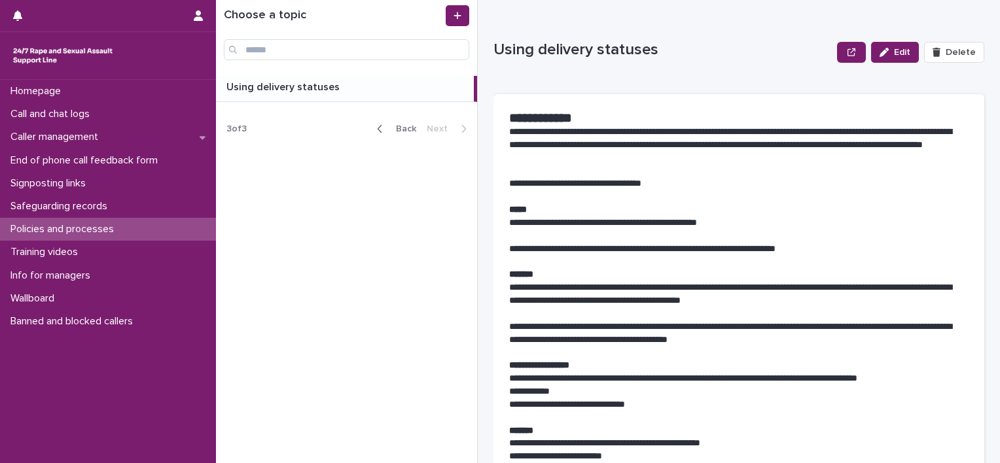
click at [408, 132] on span "Back" at bounding box center [402, 128] width 28 height 9
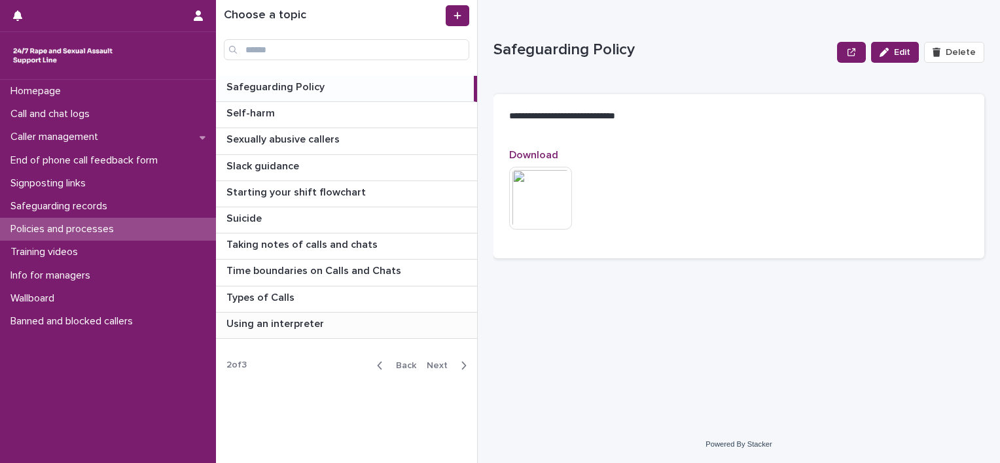
click at [283, 321] on p "Using an interpreter" at bounding box center [276, 322] width 100 height 15
